Goal: Task Accomplishment & Management: Manage account settings

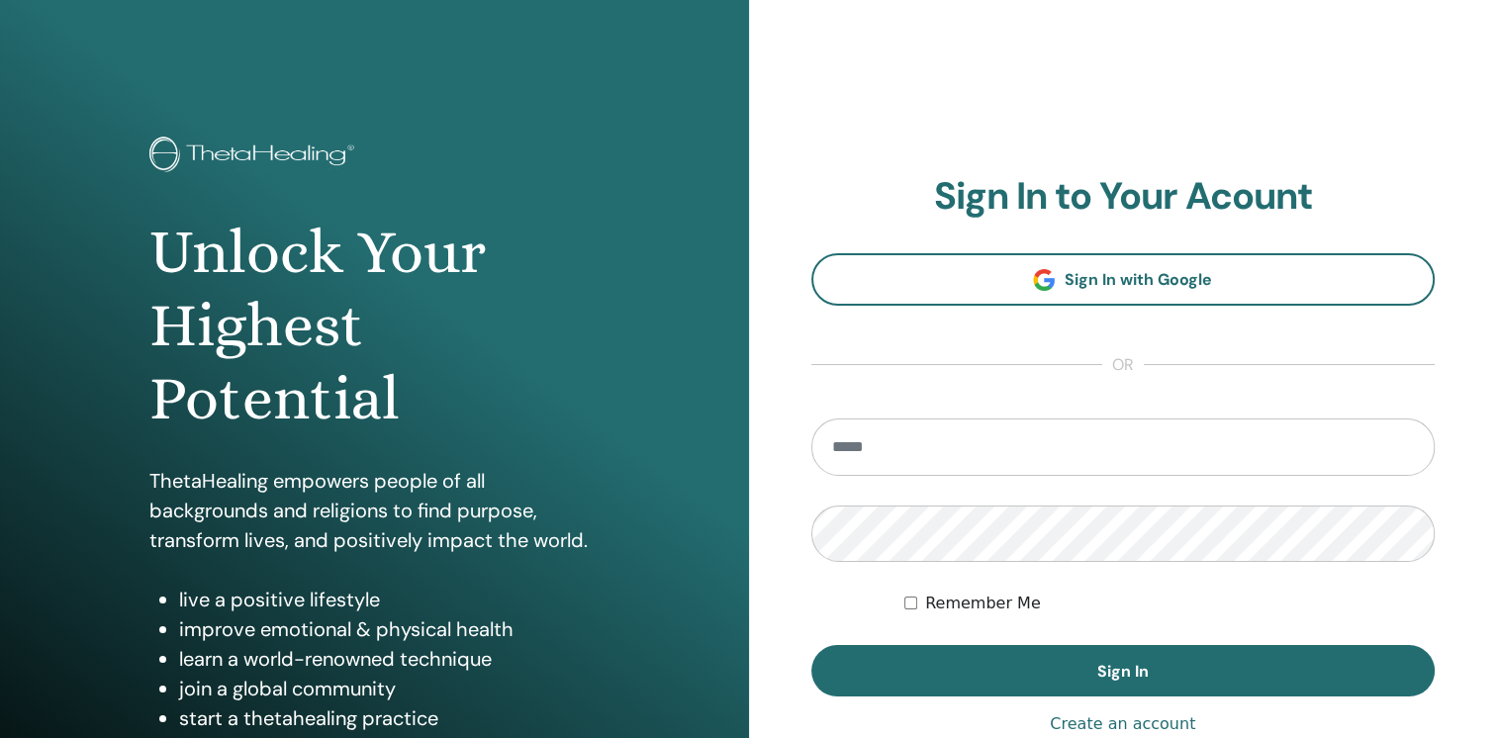
click at [972, 455] on input "email" at bounding box center [1123, 446] width 624 height 57
type input "**********"
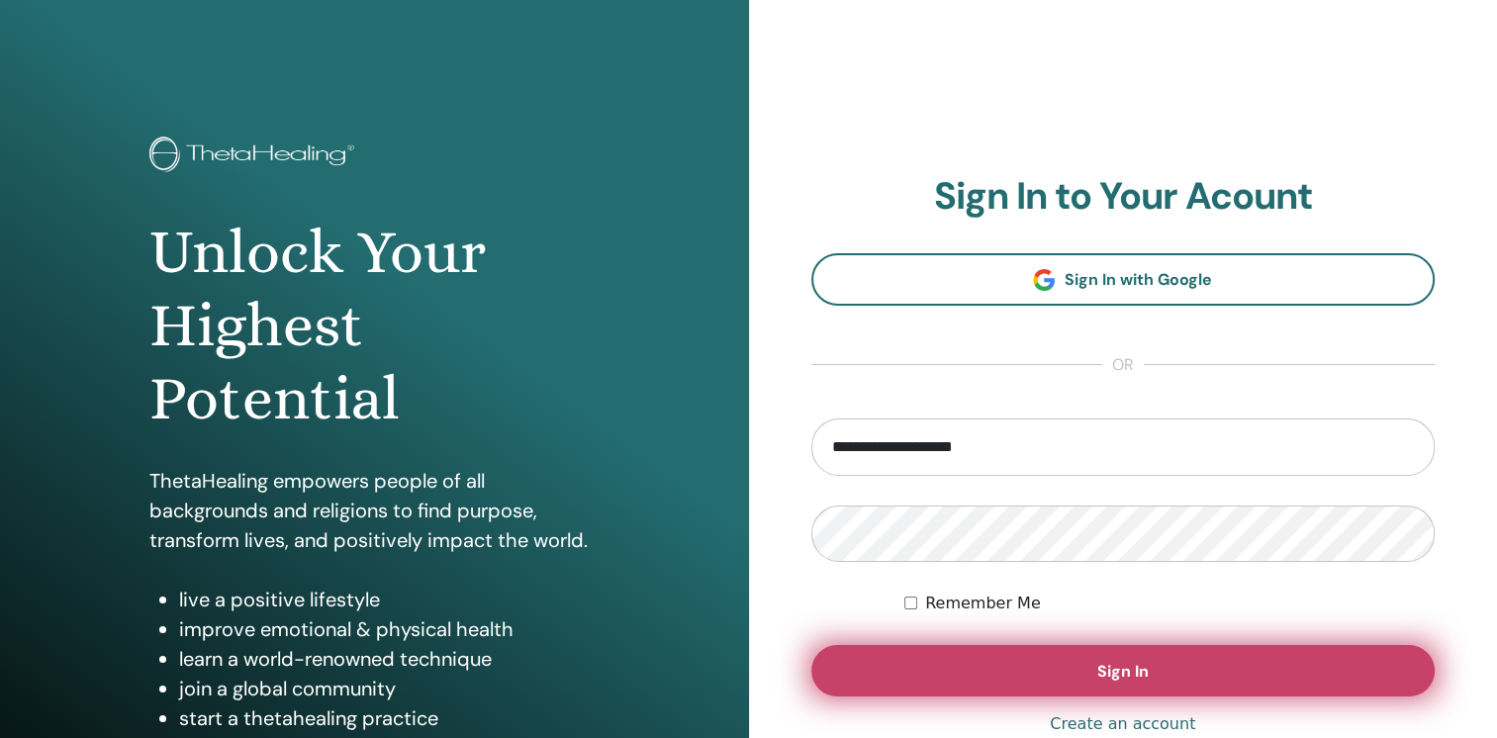
click at [1075, 673] on button "Sign In" at bounding box center [1123, 670] width 624 height 51
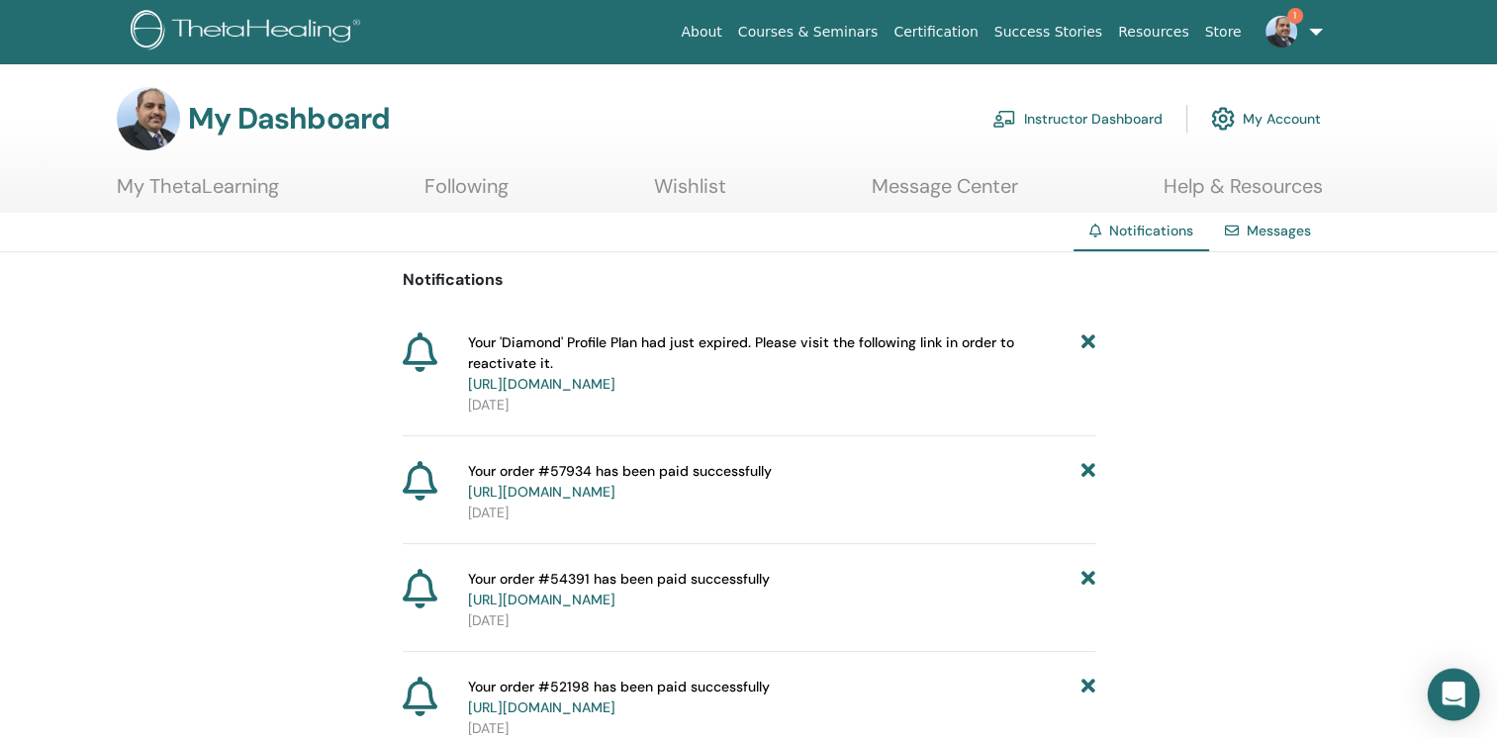
click at [1434, 682] on div "Open Intercom Messenger" at bounding box center [1453, 695] width 52 height 52
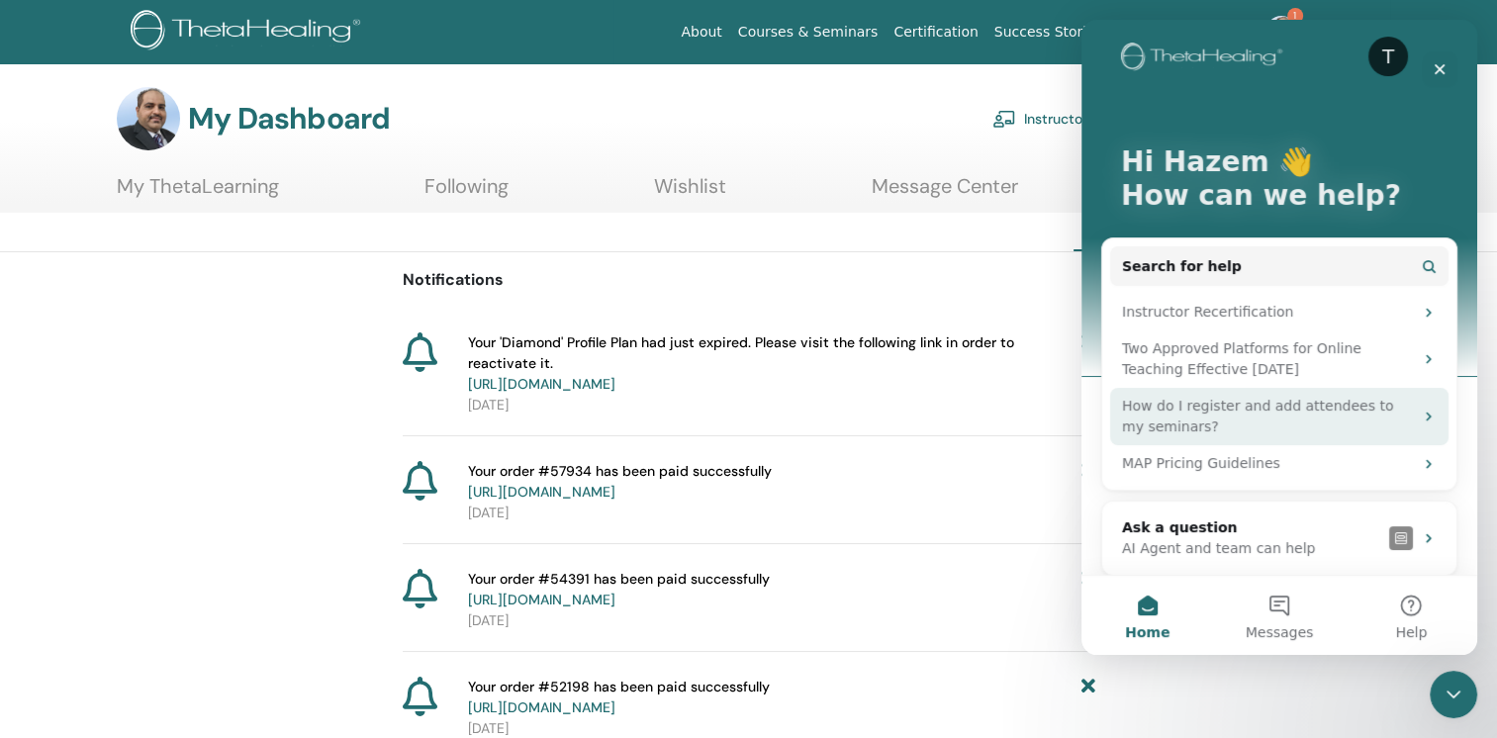
scroll to position [24, 0]
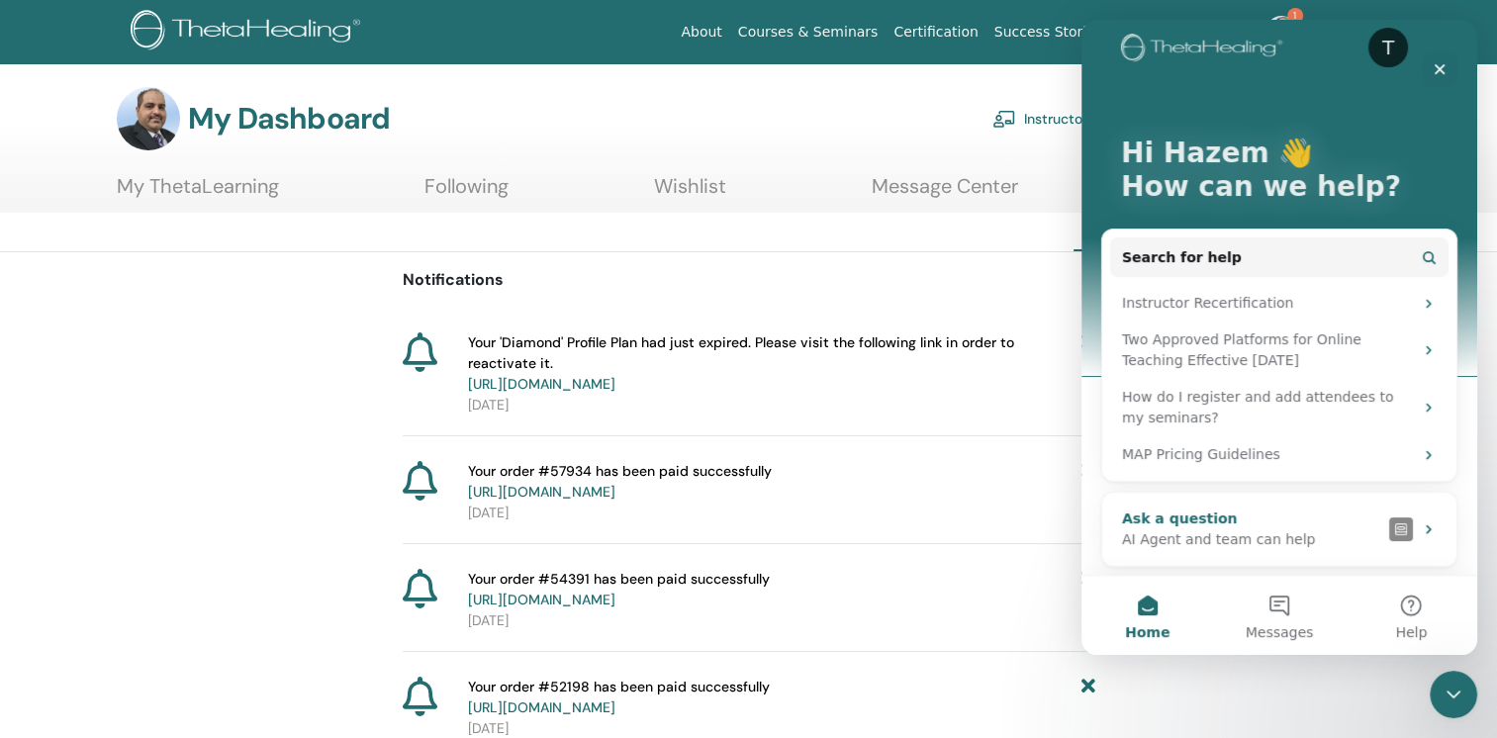
click at [1399, 524] on img "Intercom messenger" at bounding box center [1401, 529] width 24 height 24
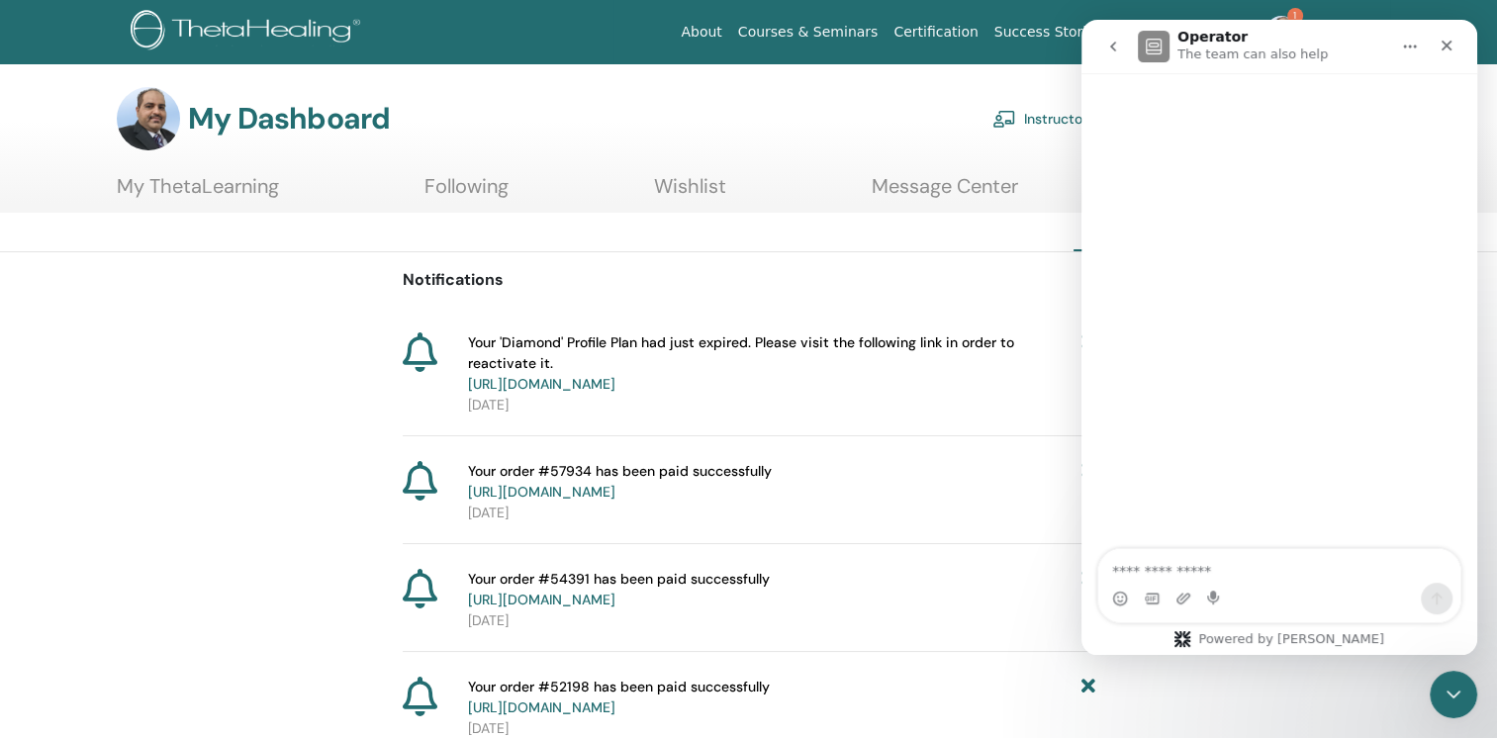
scroll to position [0, 0]
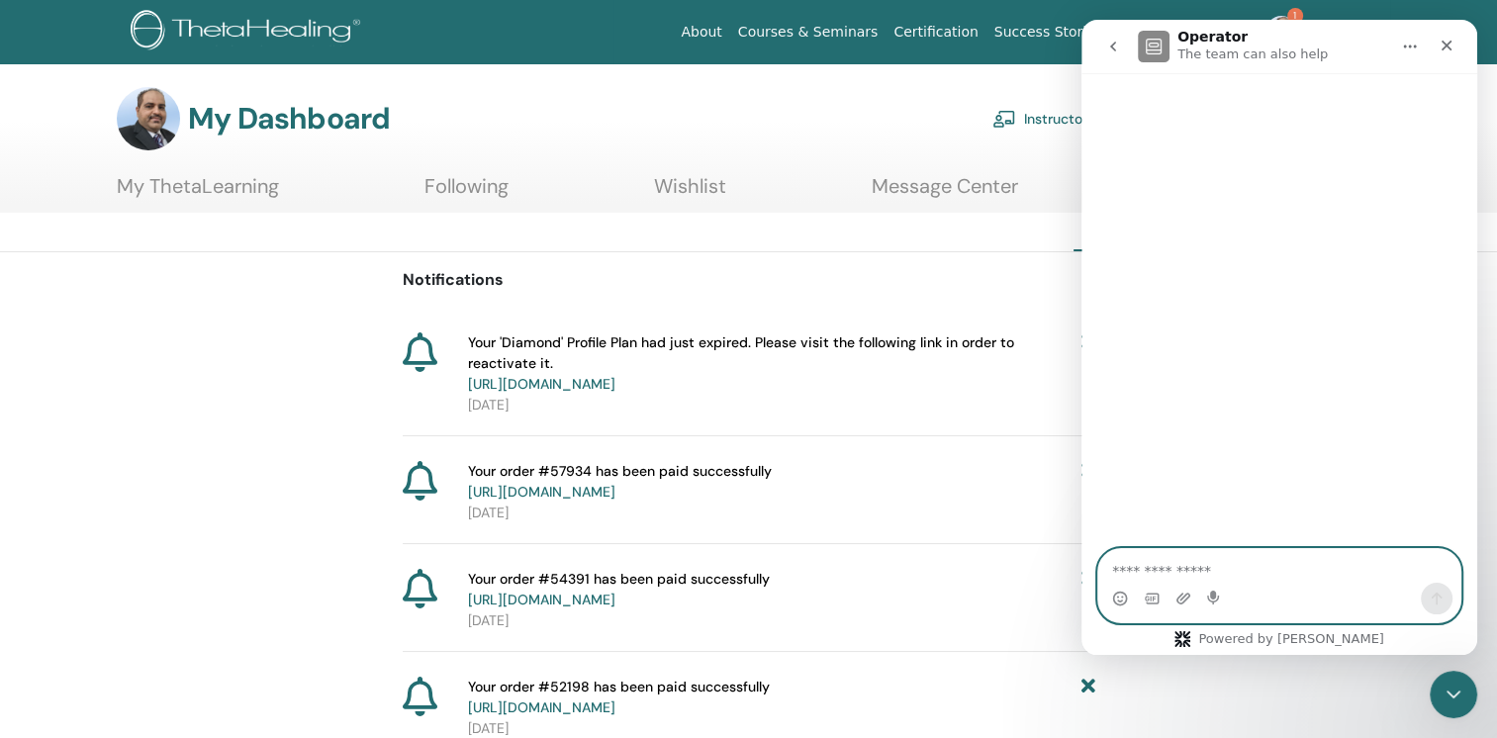
paste textarea "**********"
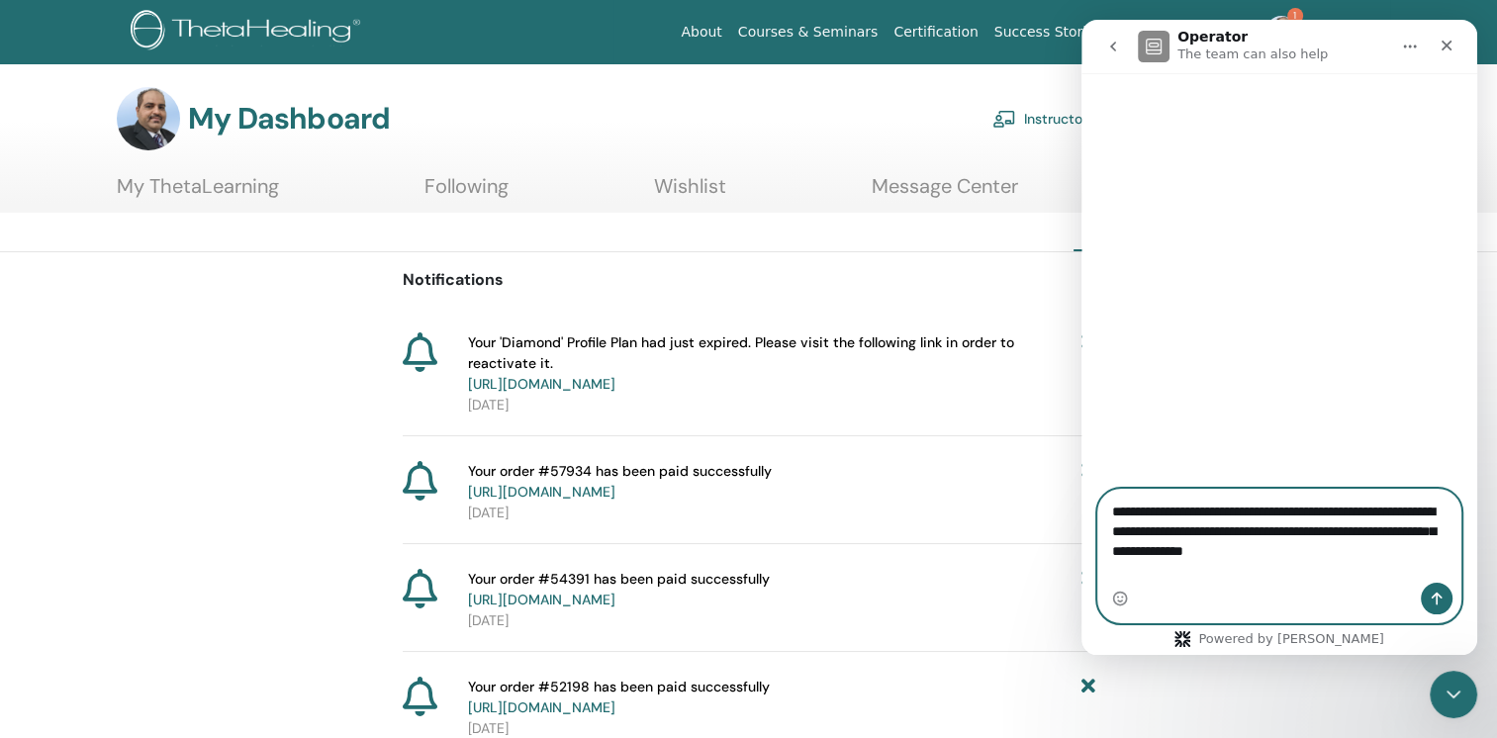
type textarea "**********"
click at [1431, 596] on icon "Send a message…" at bounding box center [1436, 599] width 16 height 16
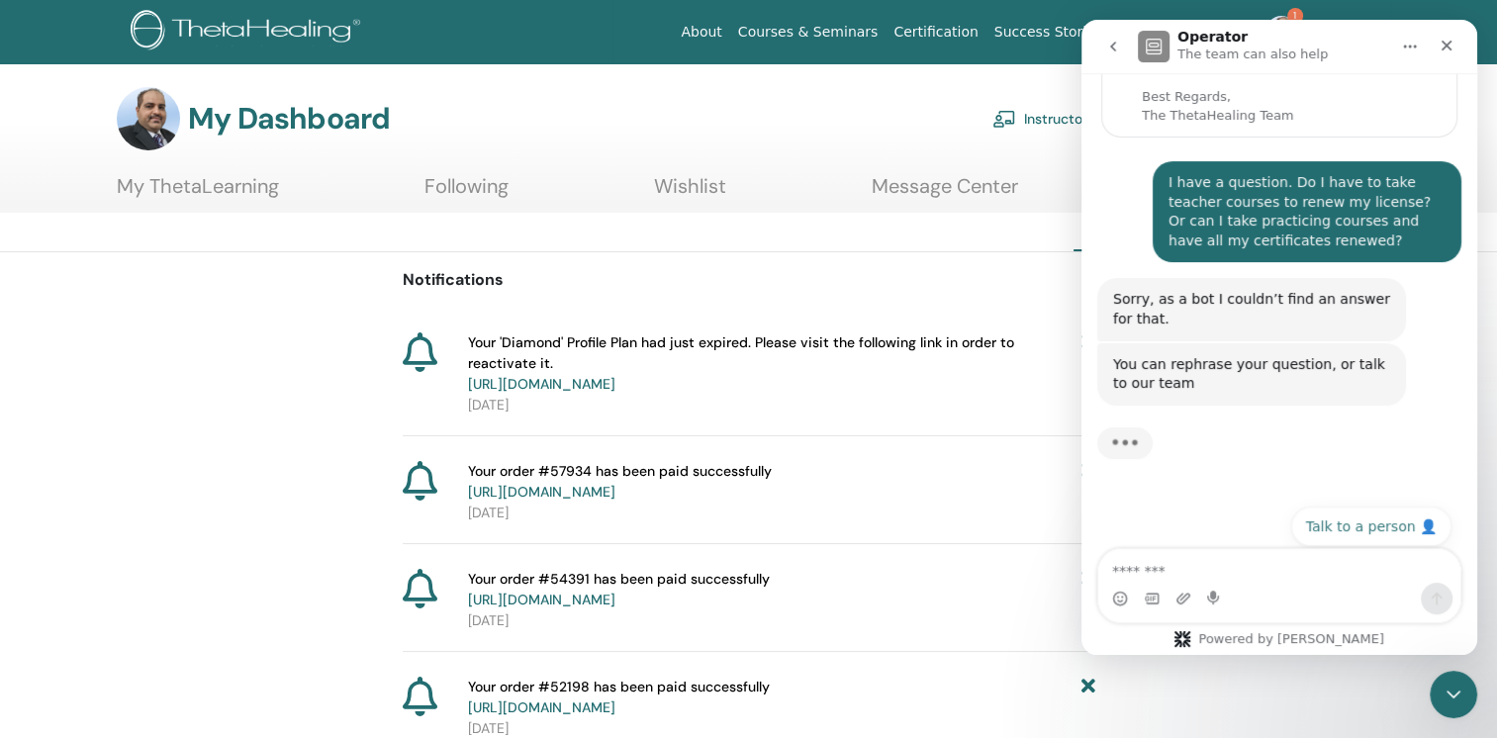
scroll to position [254, 0]
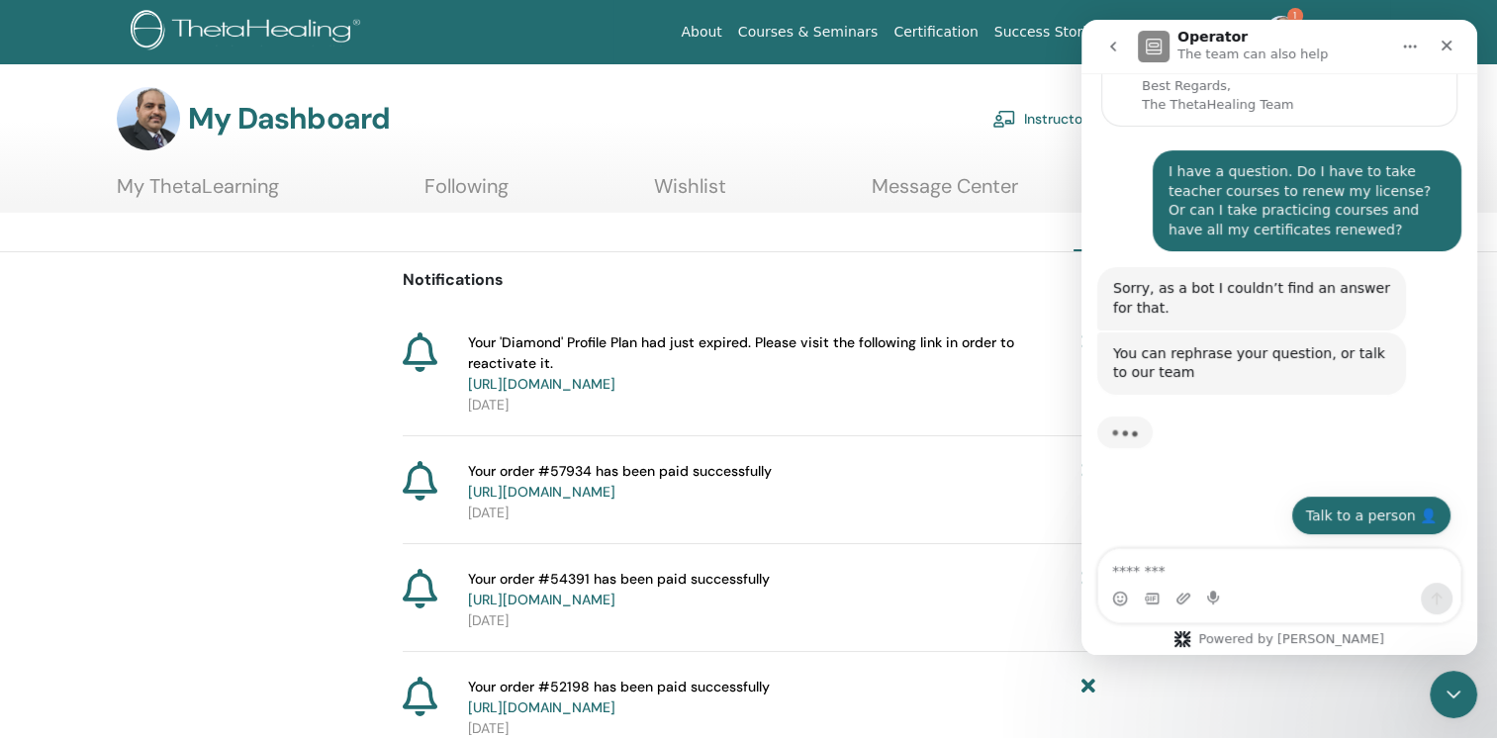
click at [1342, 512] on button "Talk to a person 👤" at bounding box center [1371, 516] width 160 height 40
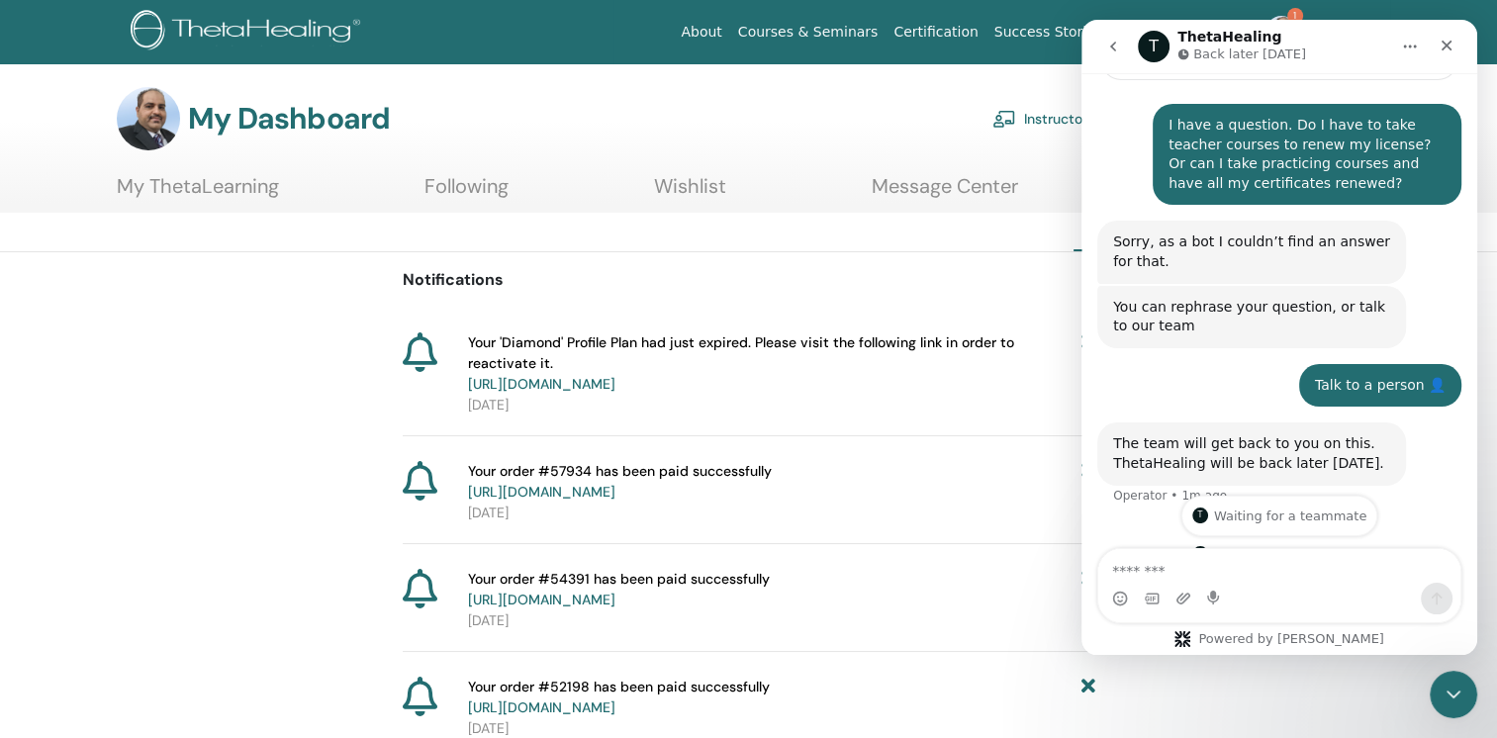
scroll to position [332, 0]
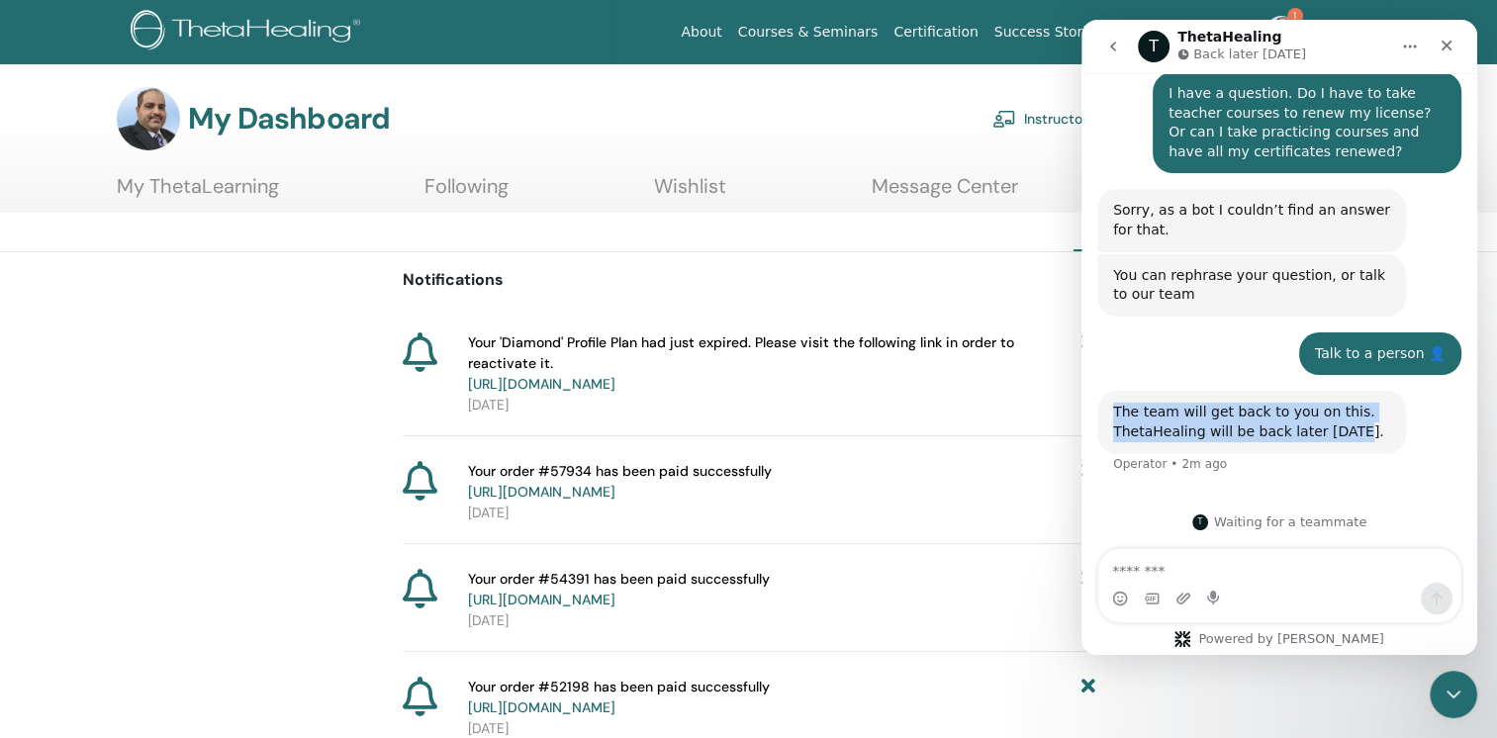
drag, startPoint x: 1338, startPoint y: 433, endPoint x: 1105, endPoint y: 414, distance: 234.3
click at [1105, 414] on div "The team will get back to you on this. ThetaHealing will be back later today. O…" at bounding box center [1251, 422] width 309 height 62
drag, startPoint x: 1105, startPoint y: 414, endPoint x: 1172, endPoint y: 410, distance: 67.4
copy div "The team will get back to you on this. ThetaHealing will be back later today"
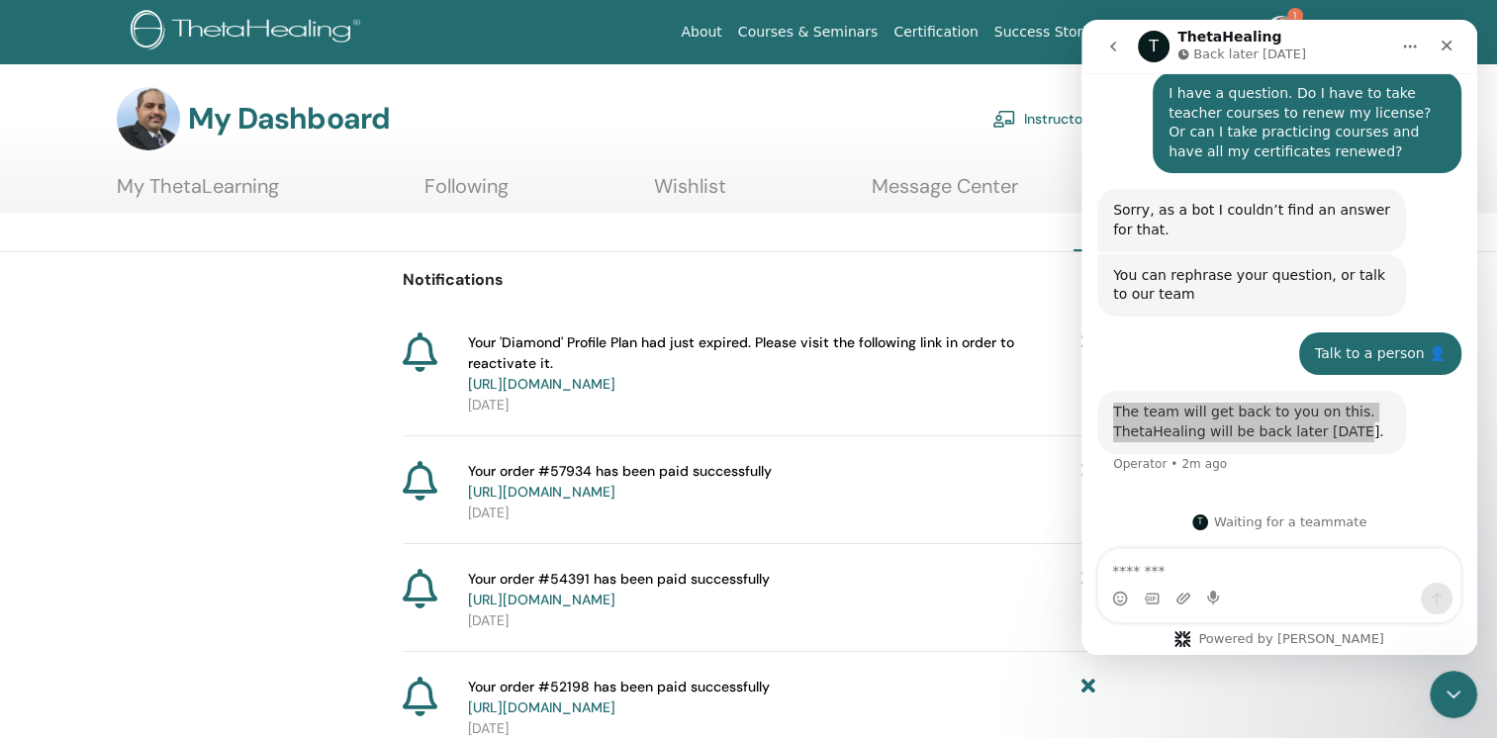
click at [874, 117] on div "My Dashboard Instructor Dashboard My Account" at bounding box center [719, 118] width 1204 height 63
click at [1438, 686] on icon "Close Intercom Messenger" at bounding box center [1450, 692] width 24 height 24
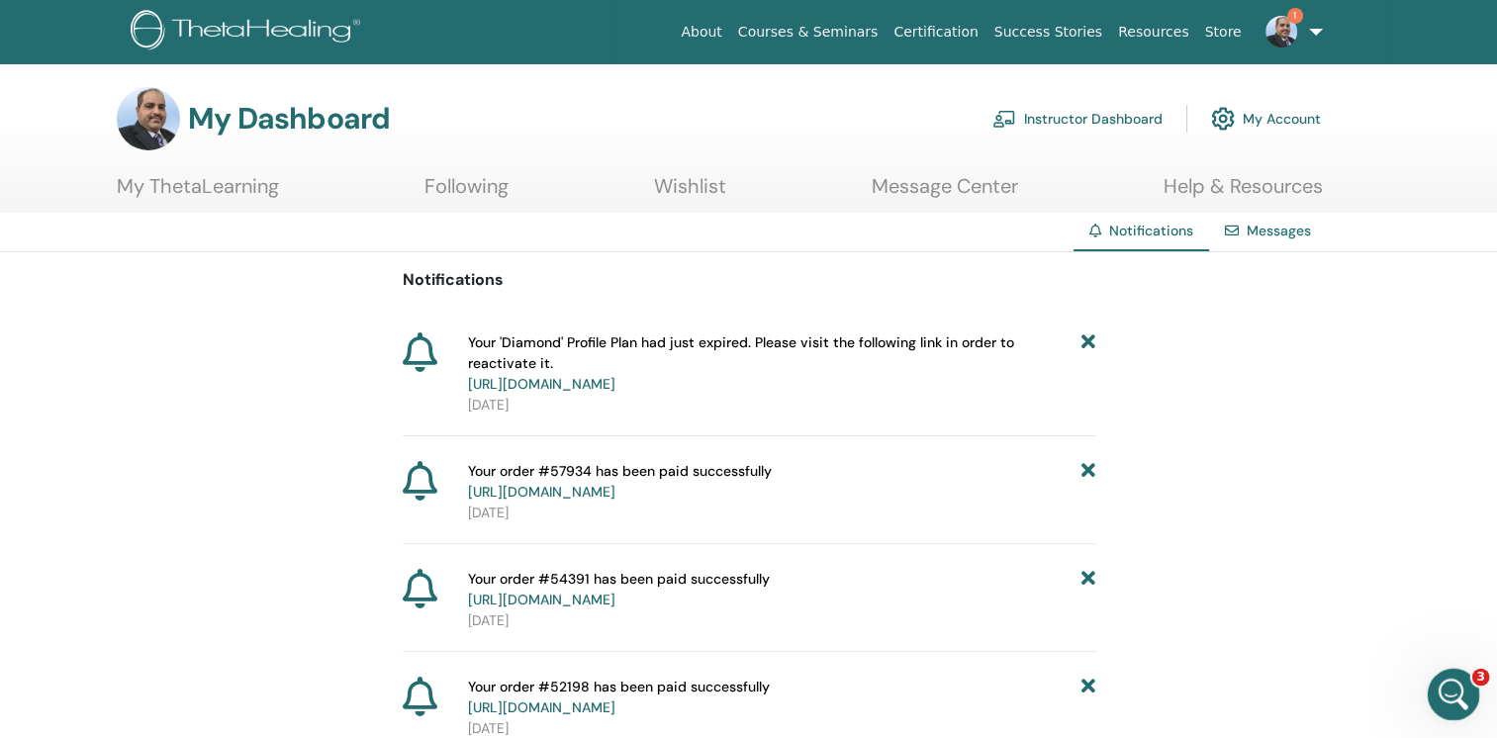
click at [1447, 690] on icon "Open Intercom Messenger" at bounding box center [1450, 692] width 33 height 33
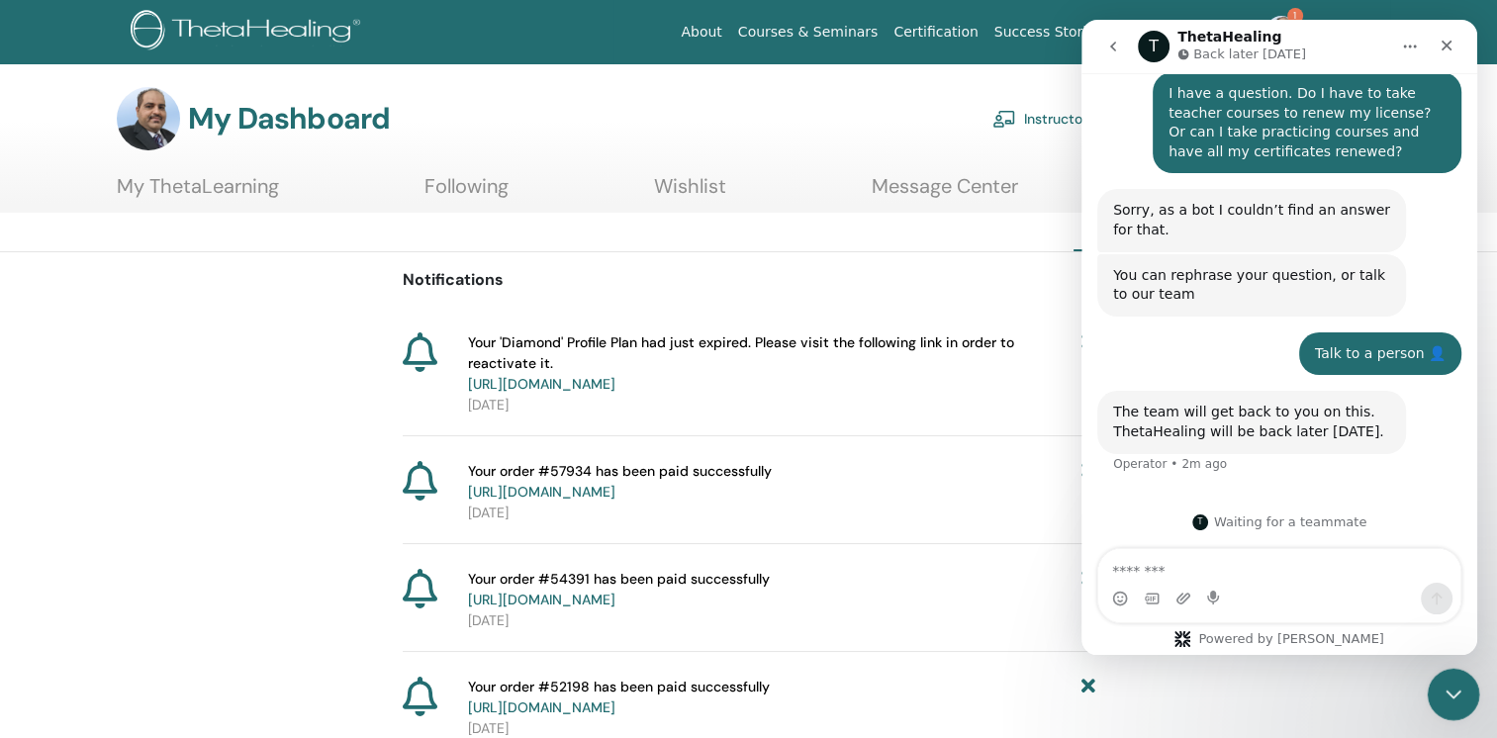
click at [1450, 687] on icon "Close Intercom Messenger" at bounding box center [1450, 692] width 24 height 24
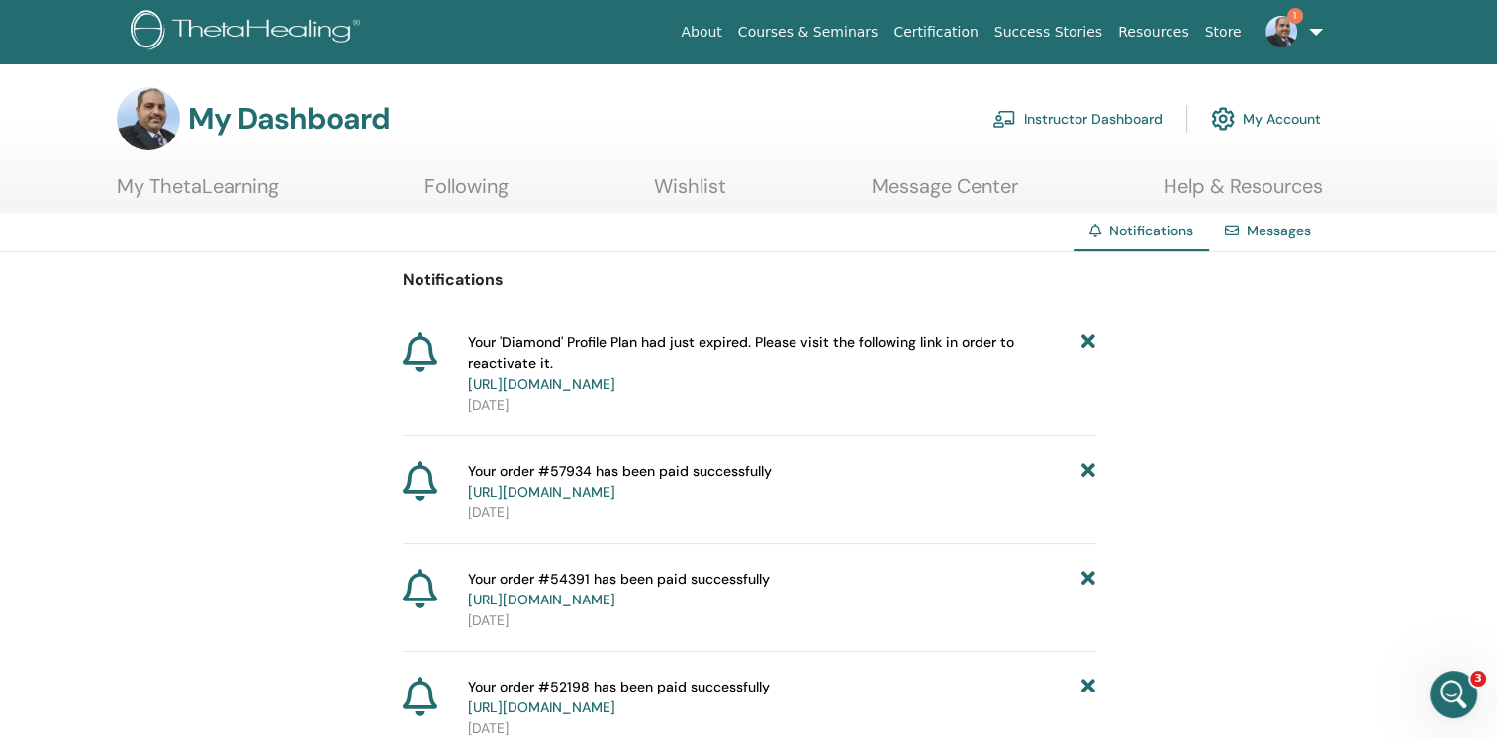
click at [1282, 34] on img at bounding box center [1281, 32] width 32 height 32
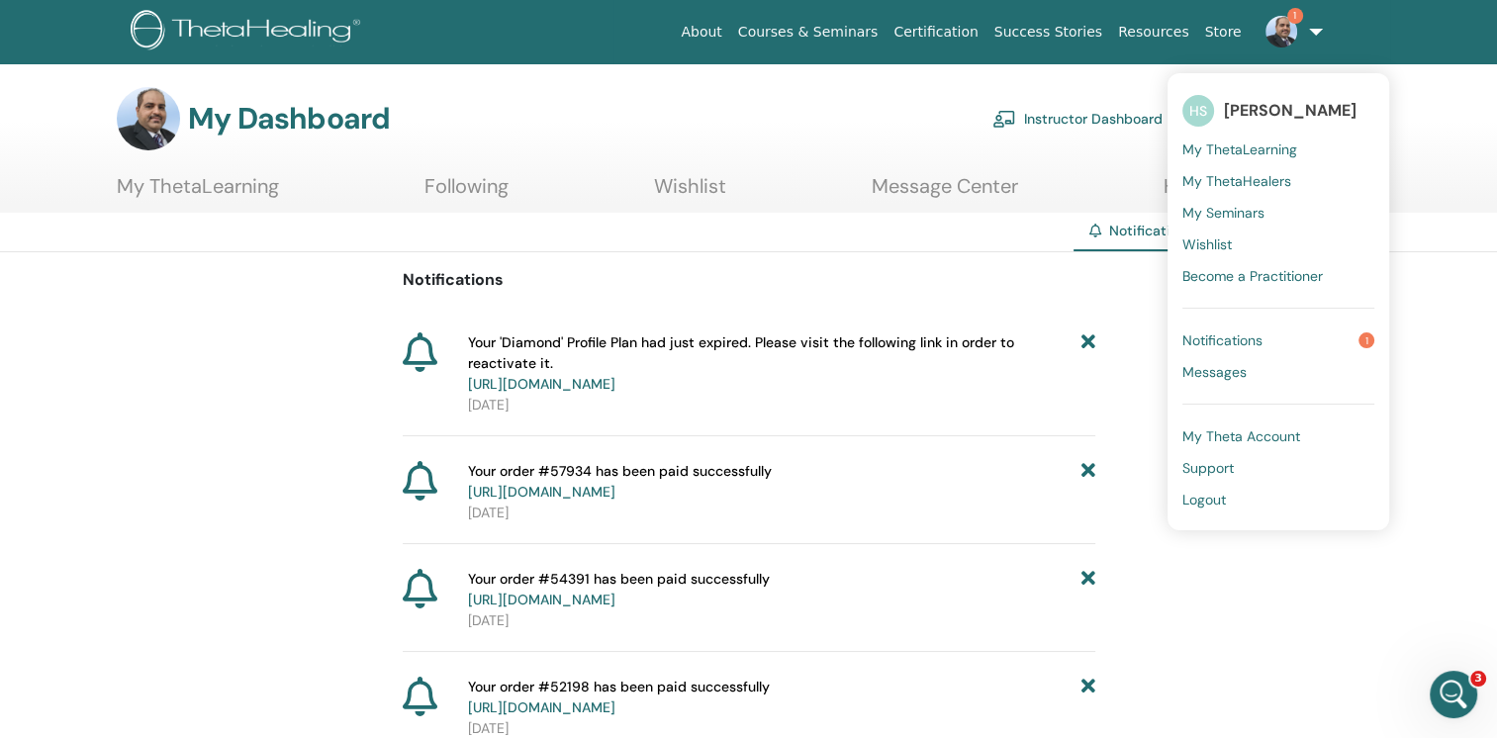
click at [1237, 179] on span "My ThetaHealers" at bounding box center [1236, 181] width 109 height 18
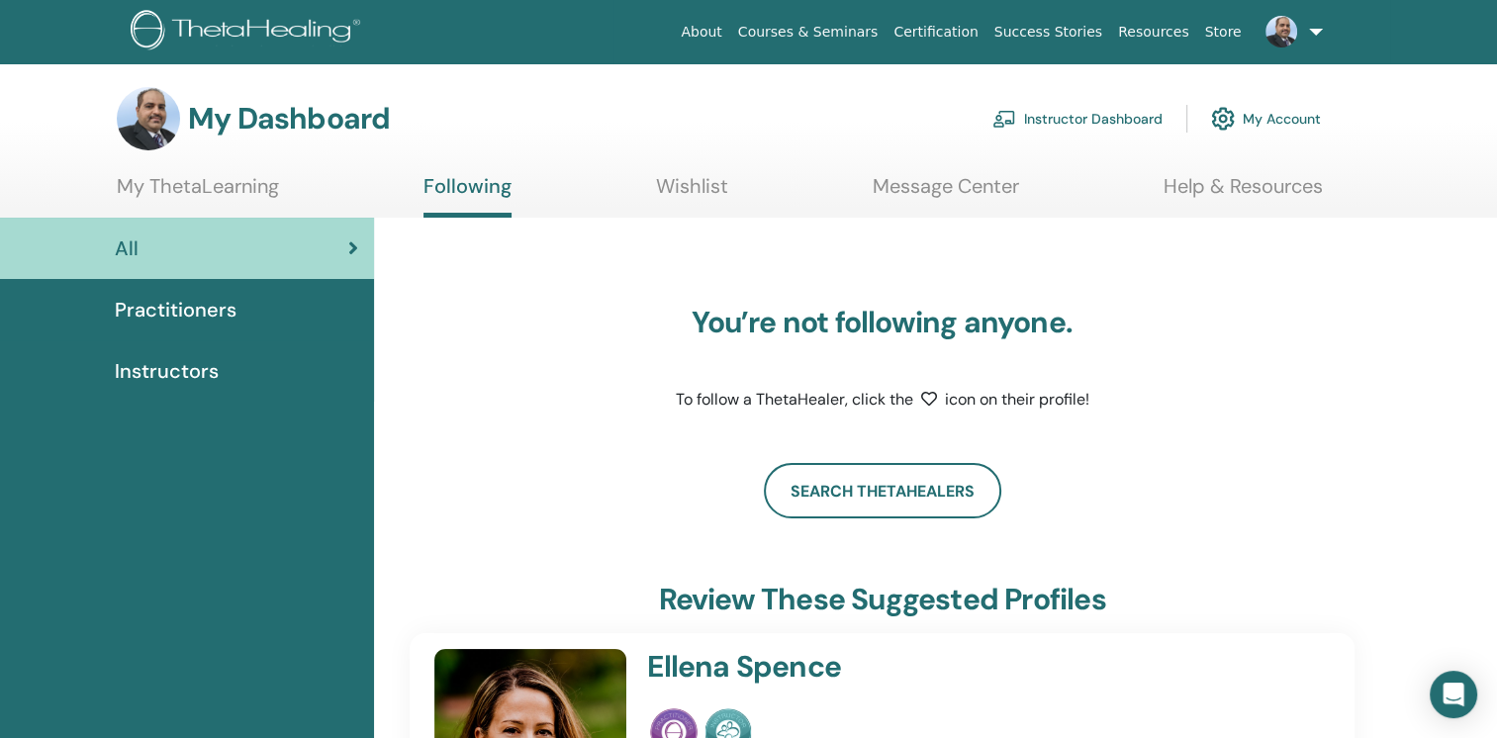
click at [169, 375] on span "Instructors" at bounding box center [167, 371] width 104 height 30
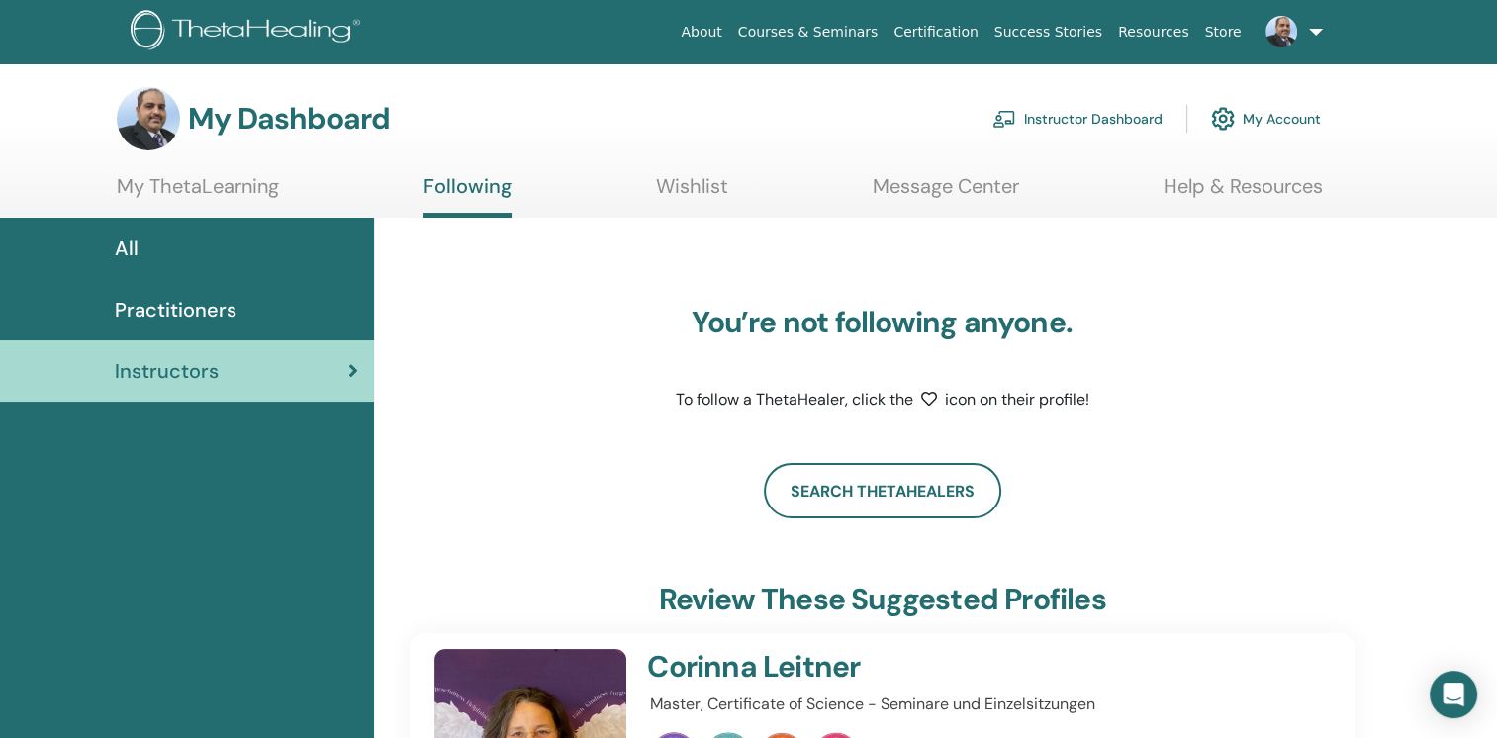
click at [179, 308] on span "Practitioners" at bounding box center [176, 310] width 122 height 30
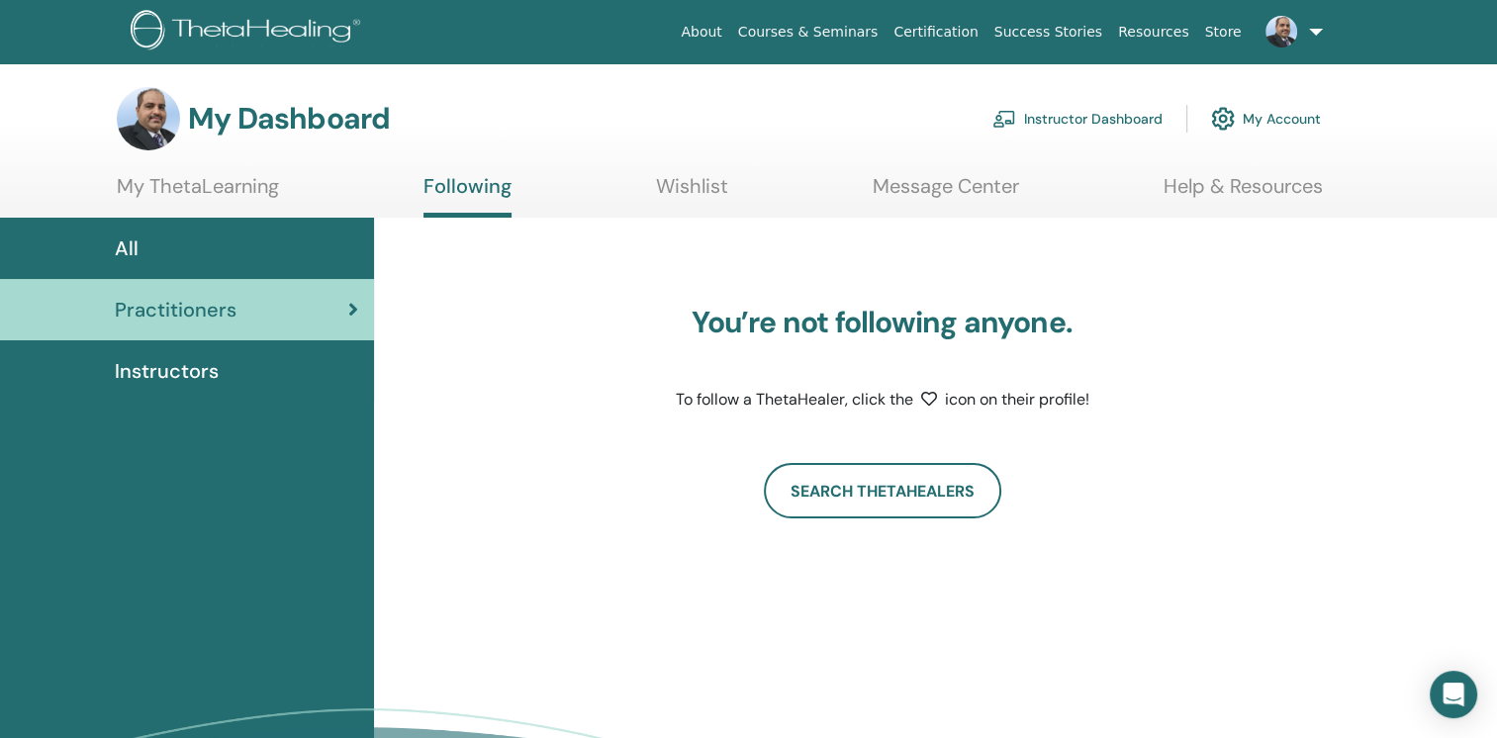
click at [1271, 117] on link "My Account" at bounding box center [1266, 119] width 110 height 44
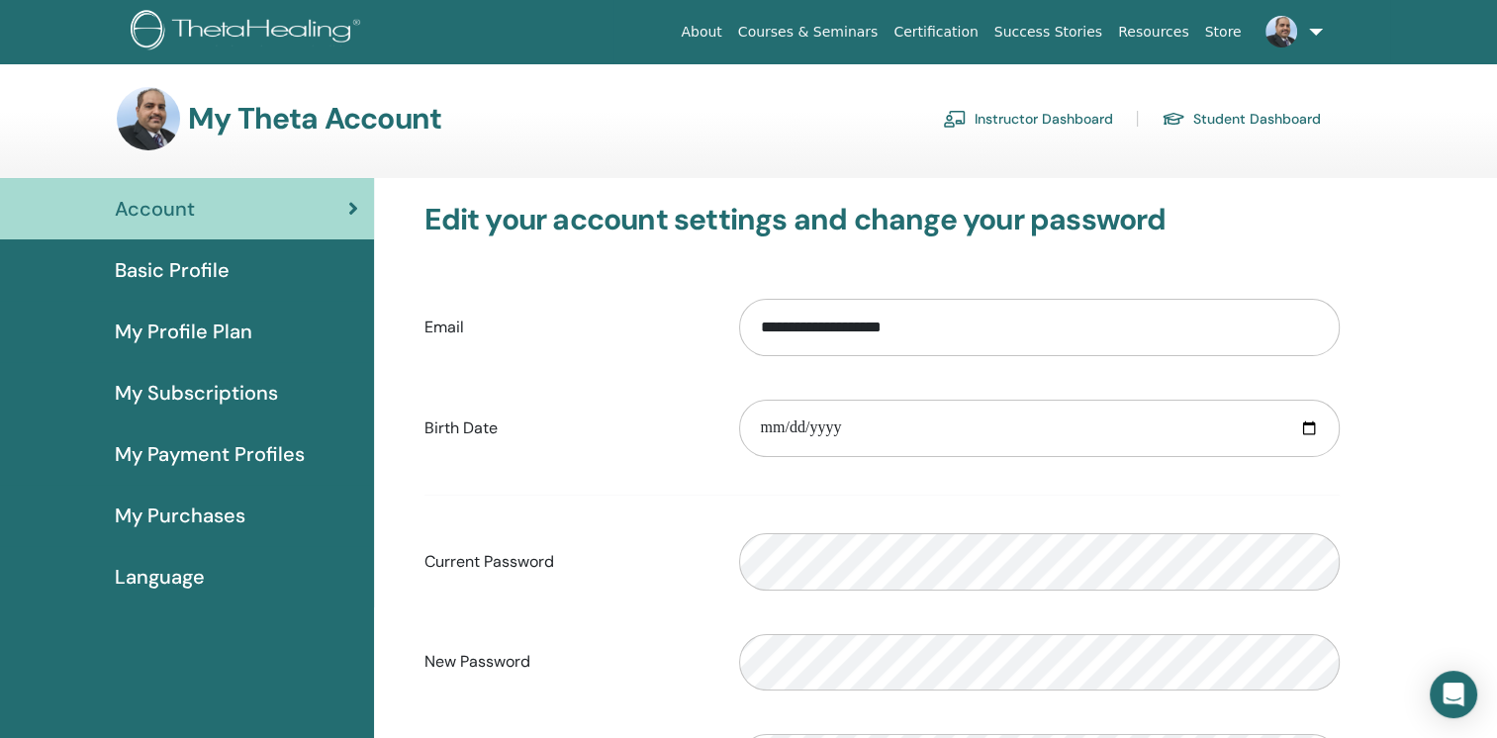
click at [210, 457] on span "My Payment Profiles" at bounding box center [210, 454] width 190 height 30
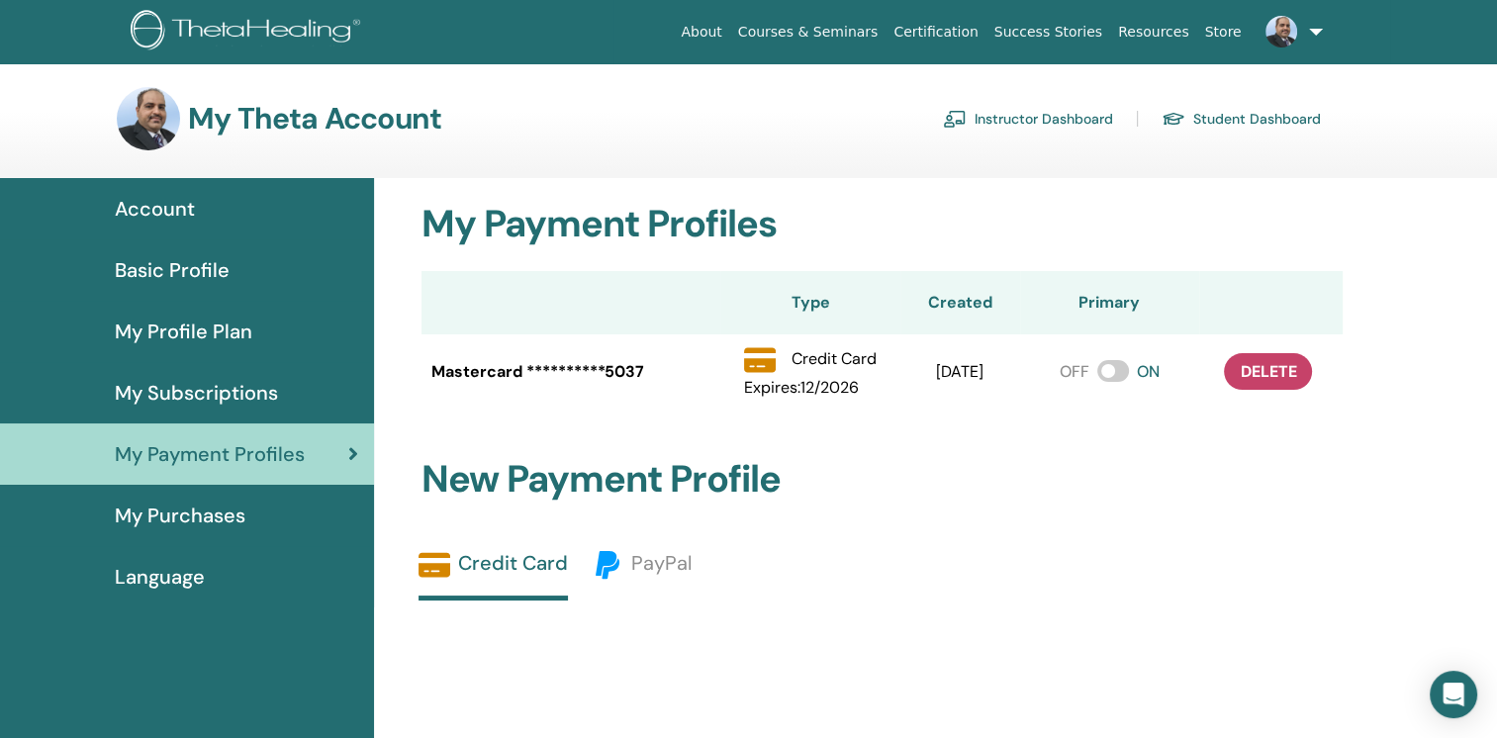
click at [188, 521] on span "My Purchases" at bounding box center [180, 516] width 131 height 30
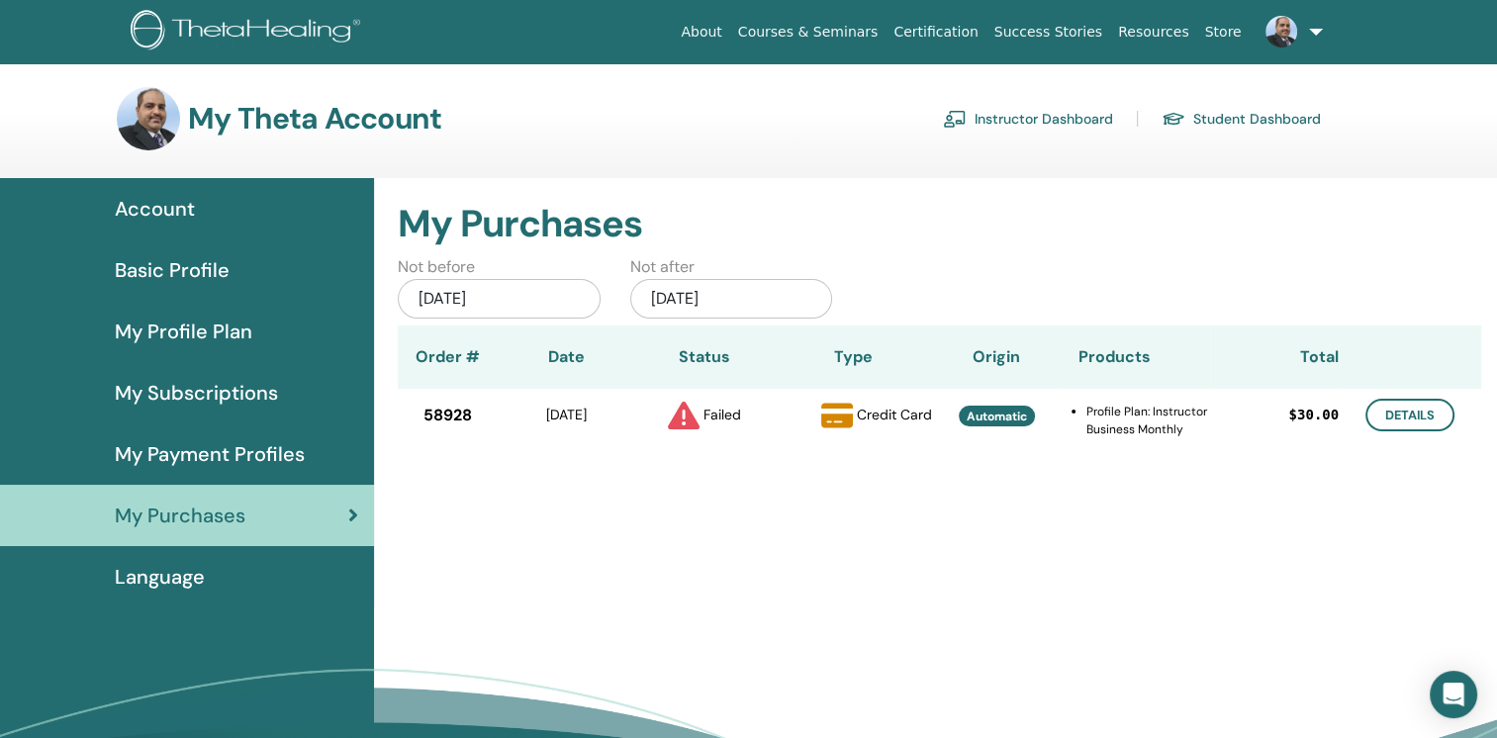
click at [175, 574] on span "Language" at bounding box center [160, 577] width 90 height 30
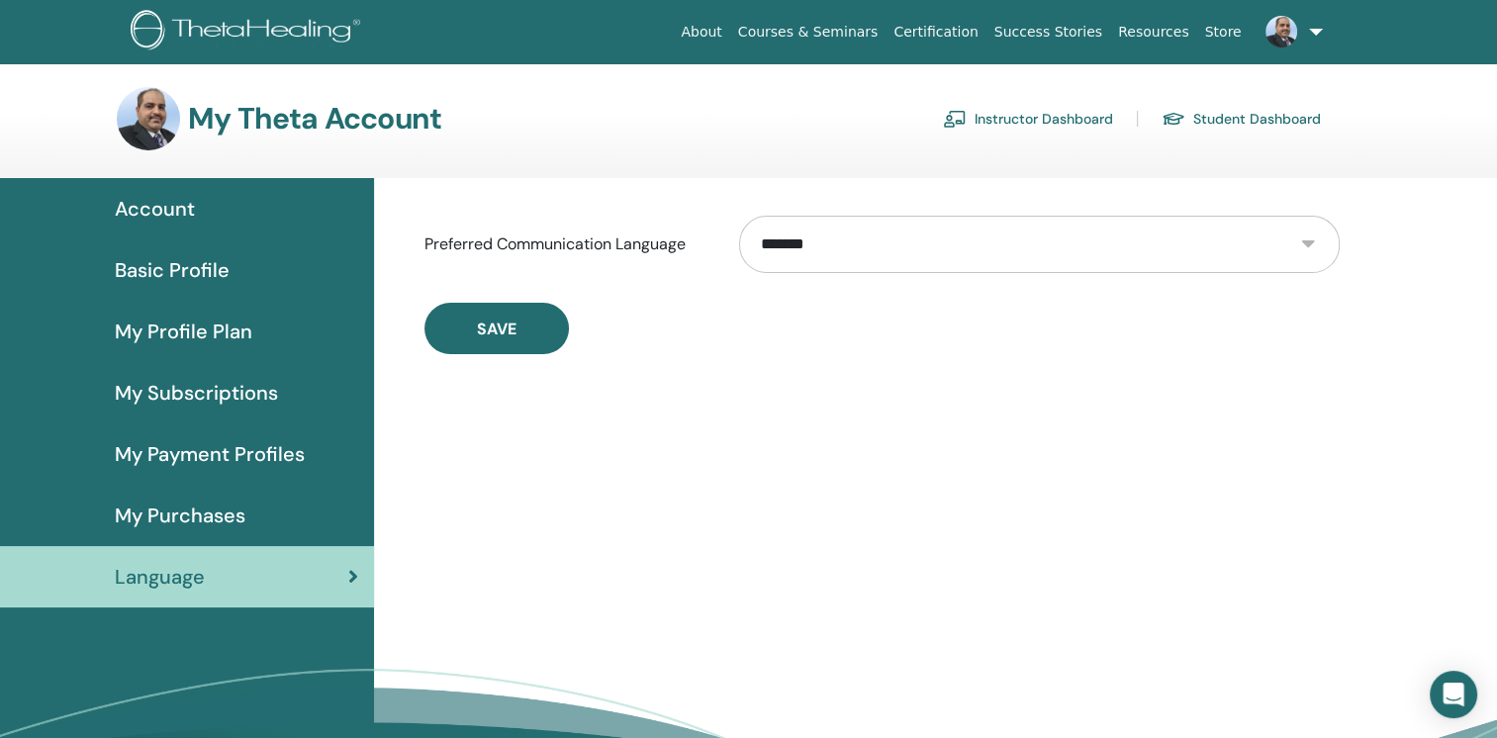
click at [985, 32] on link "Certification" at bounding box center [935, 32] width 100 height 37
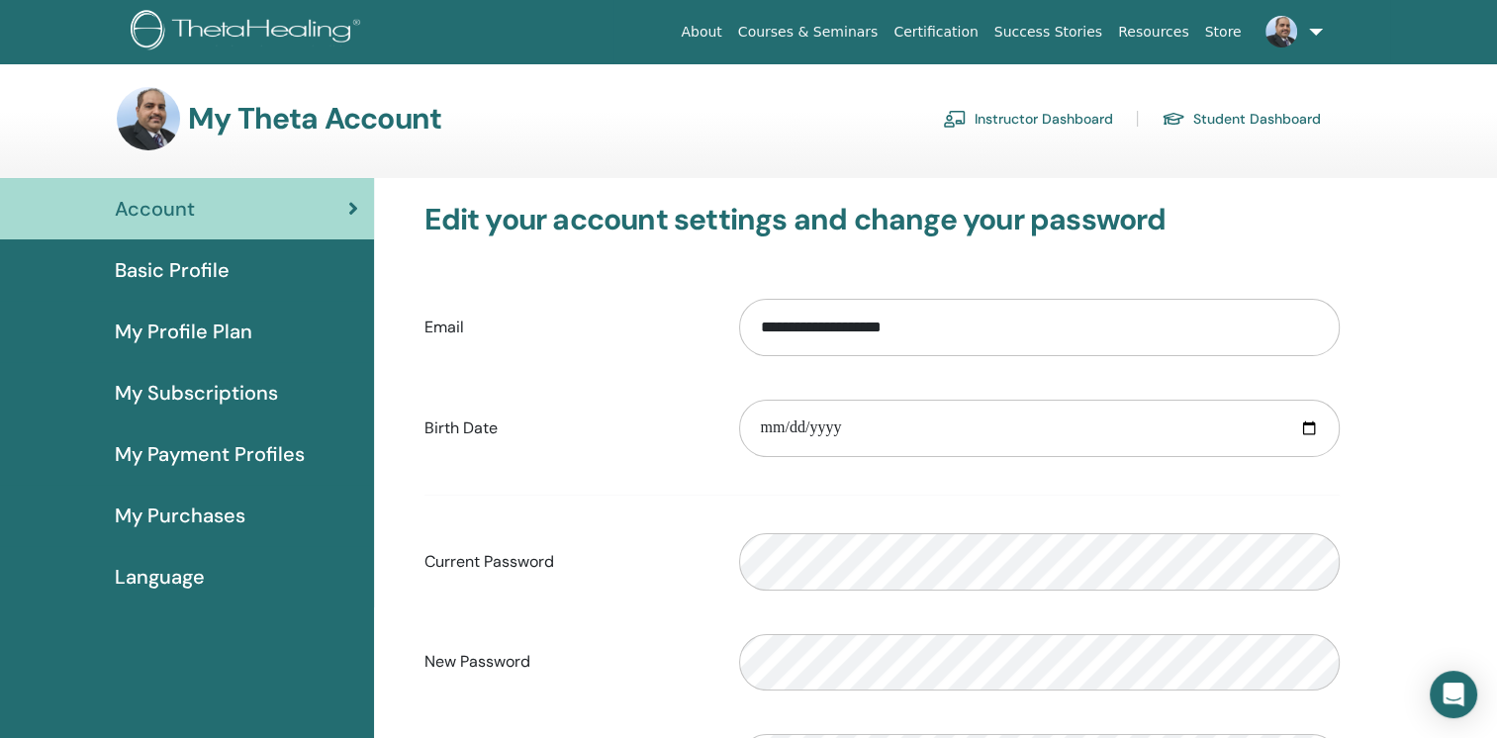
click at [1222, 114] on link "Student Dashboard" at bounding box center [1240, 119] width 159 height 32
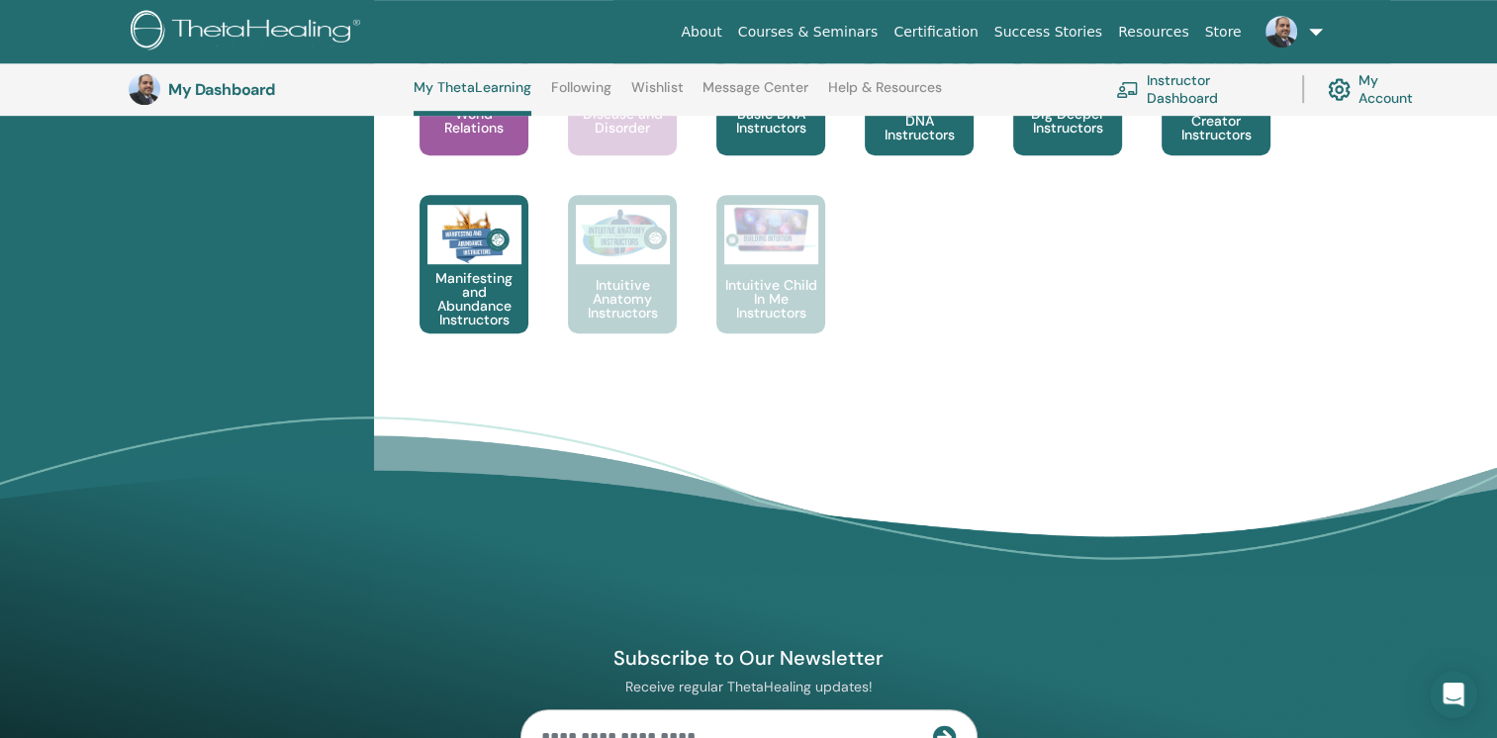
scroll to position [1041, 0]
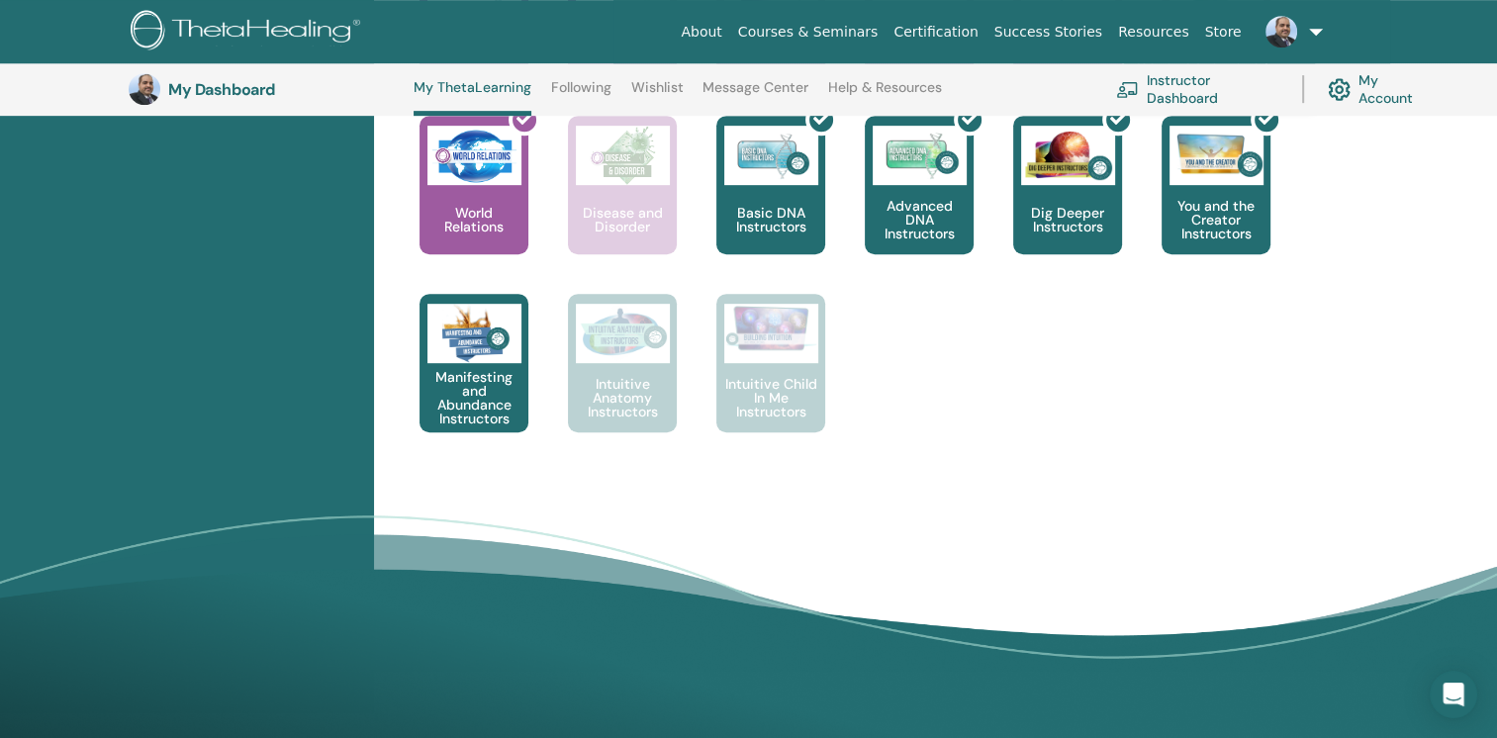
click at [1231, 193] on div at bounding box center [1227, 193] width 109 height 178
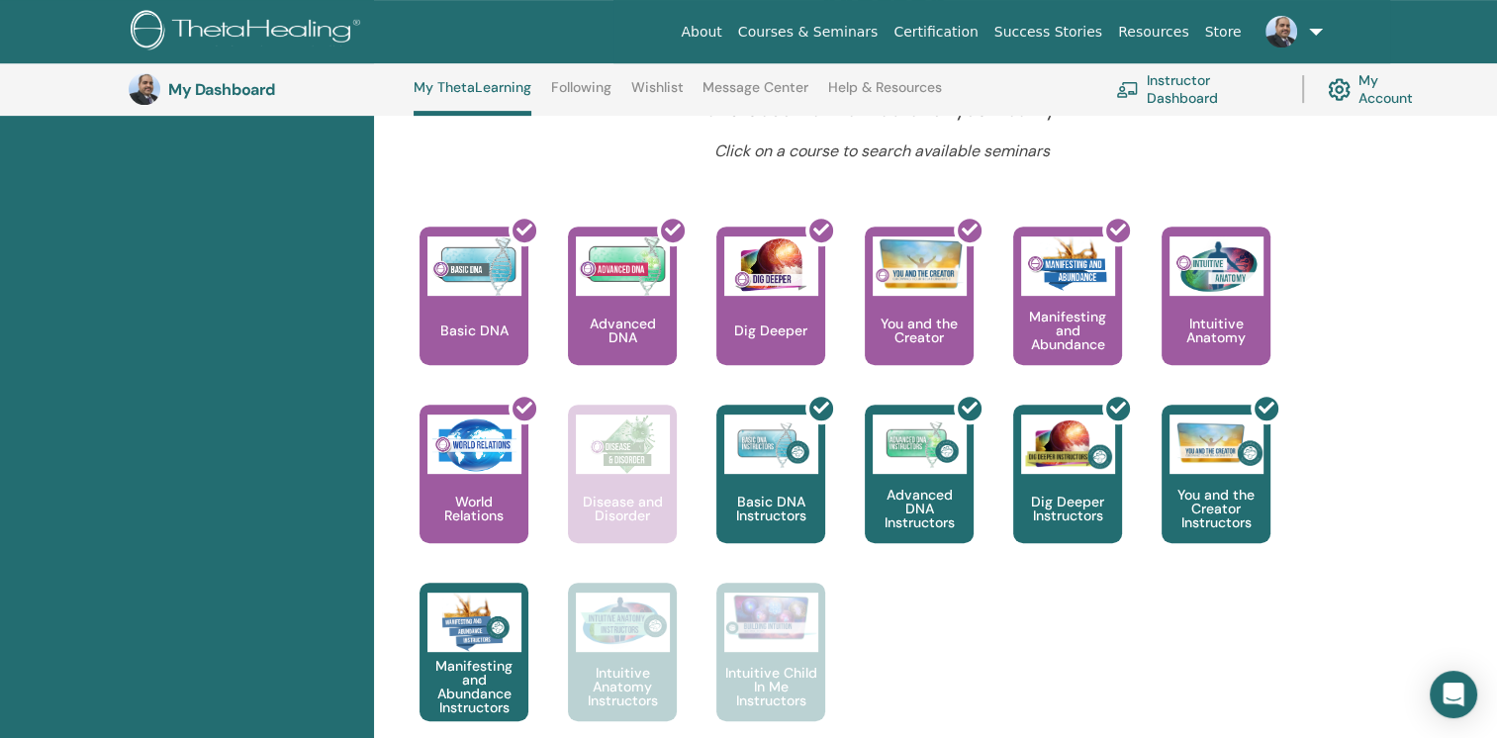
scroll to position [744, 0]
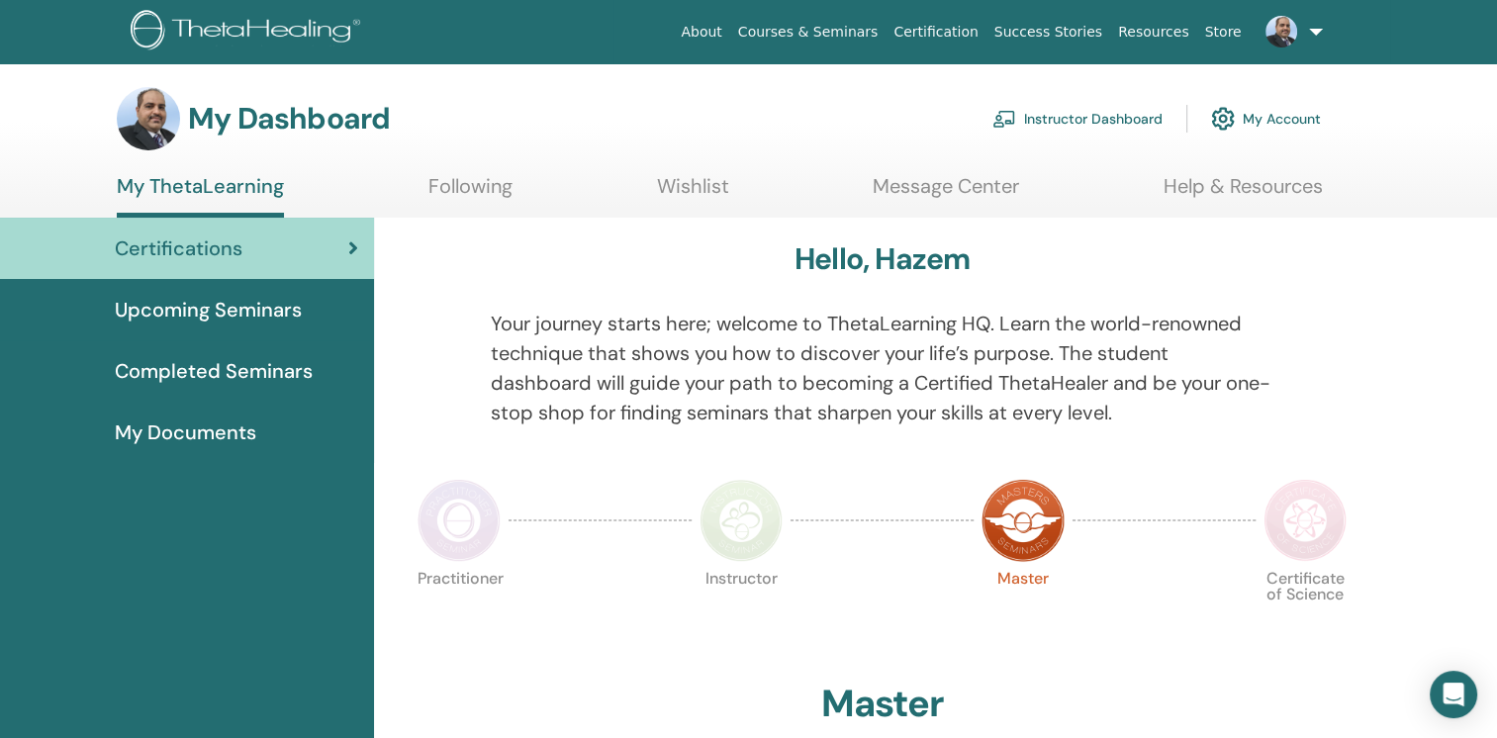
click at [1277, 115] on link "My Account" at bounding box center [1266, 119] width 110 height 44
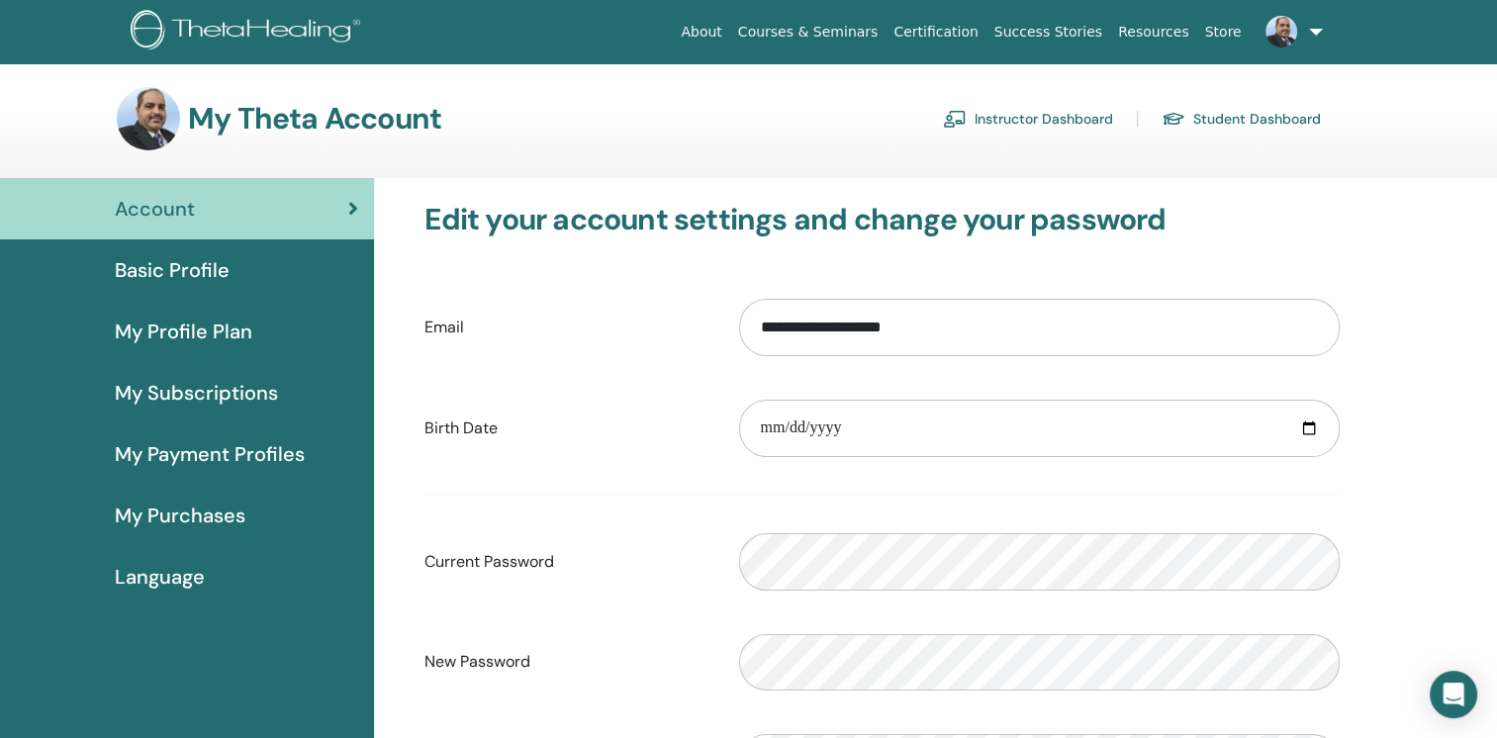
click at [1051, 115] on link "Instructor Dashboard" at bounding box center [1028, 119] width 170 height 32
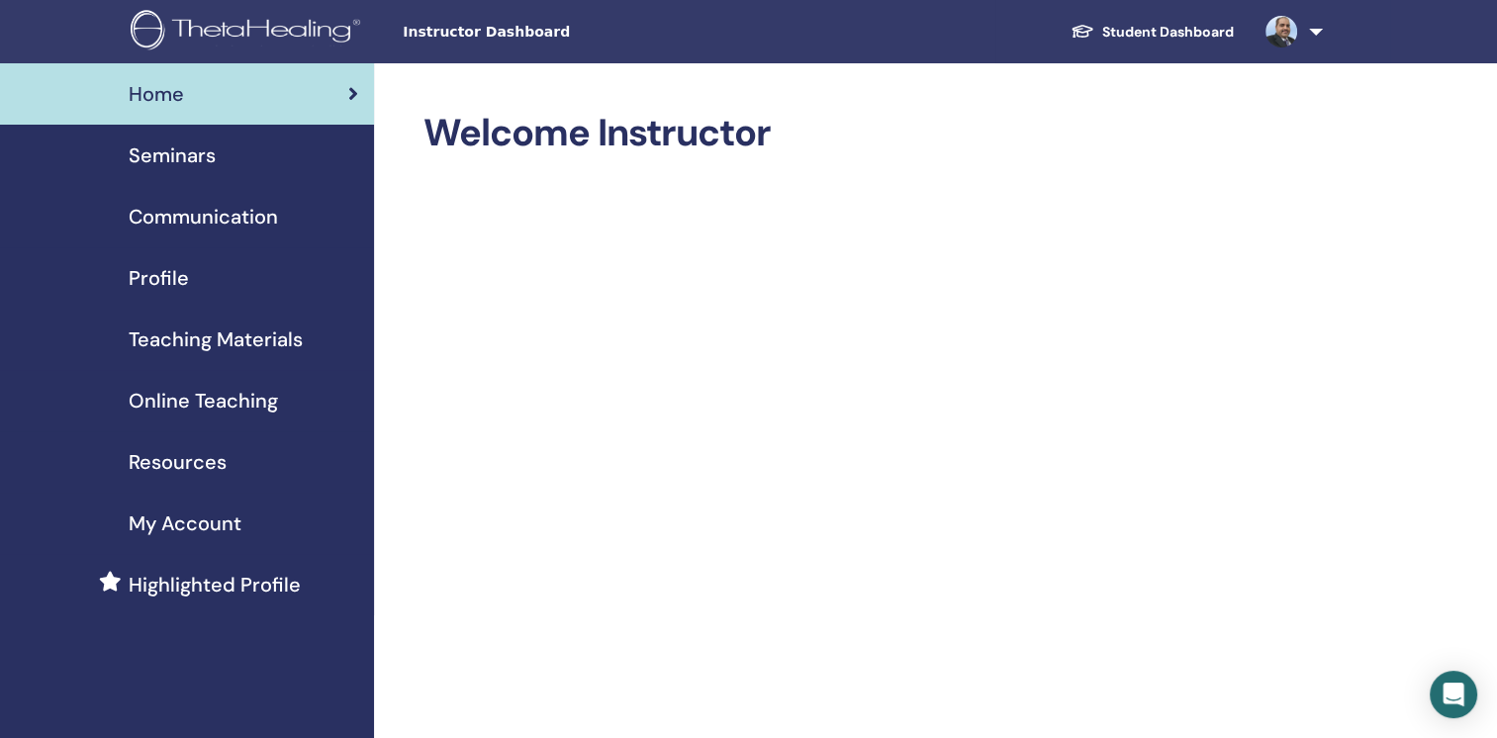
click at [192, 165] on span "Seminars" at bounding box center [172, 155] width 87 height 30
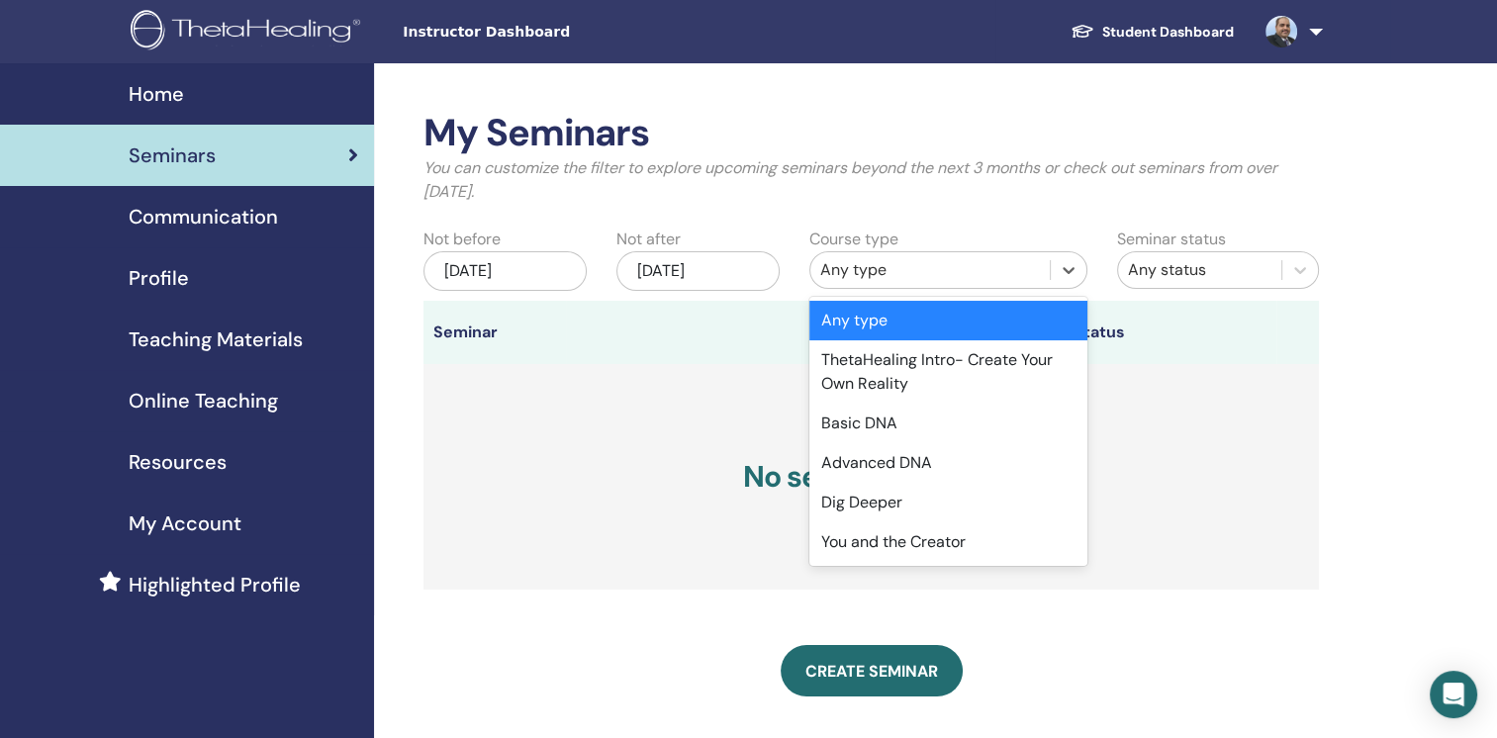
click at [938, 267] on div "Any type" at bounding box center [930, 270] width 221 height 24
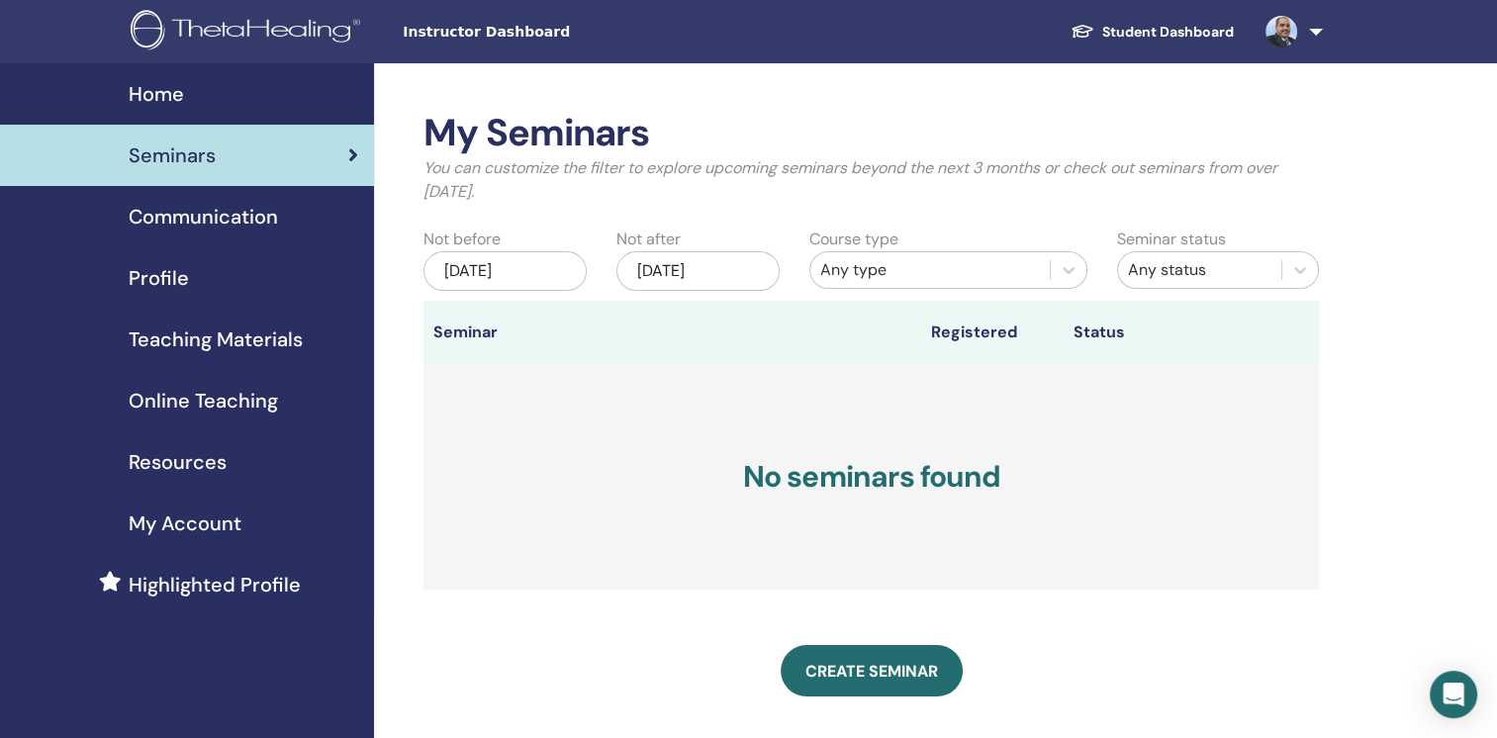
click at [890, 135] on h2 "My Seminars" at bounding box center [870, 134] width 895 height 46
click at [1310, 28] on link at bounding box center [1289, 31] width 81 height 63
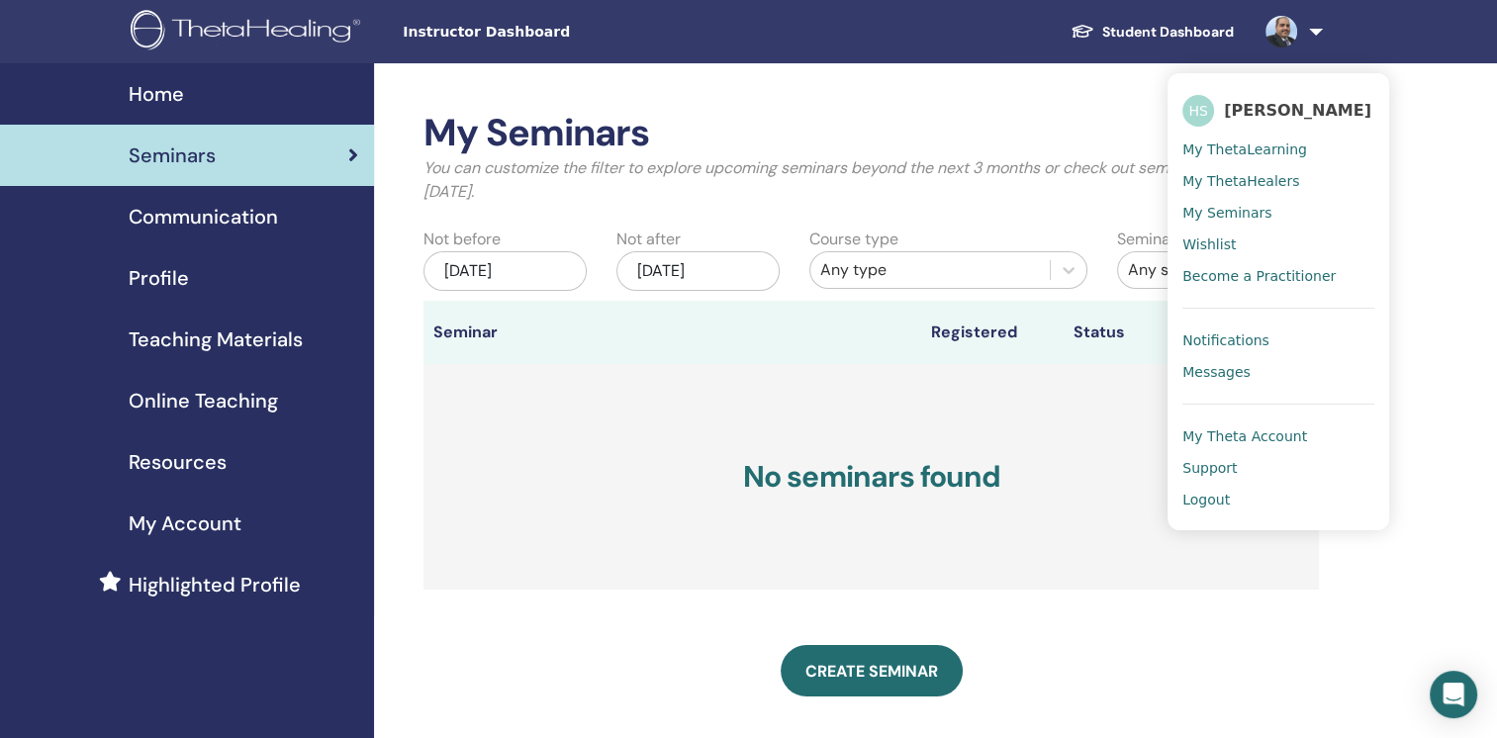
click at [1223, 501] on span "Logout" at bounding box center [1205, 500] width 47 height 18
